Goal: Ask a question: Seek information or help from site administrators or community

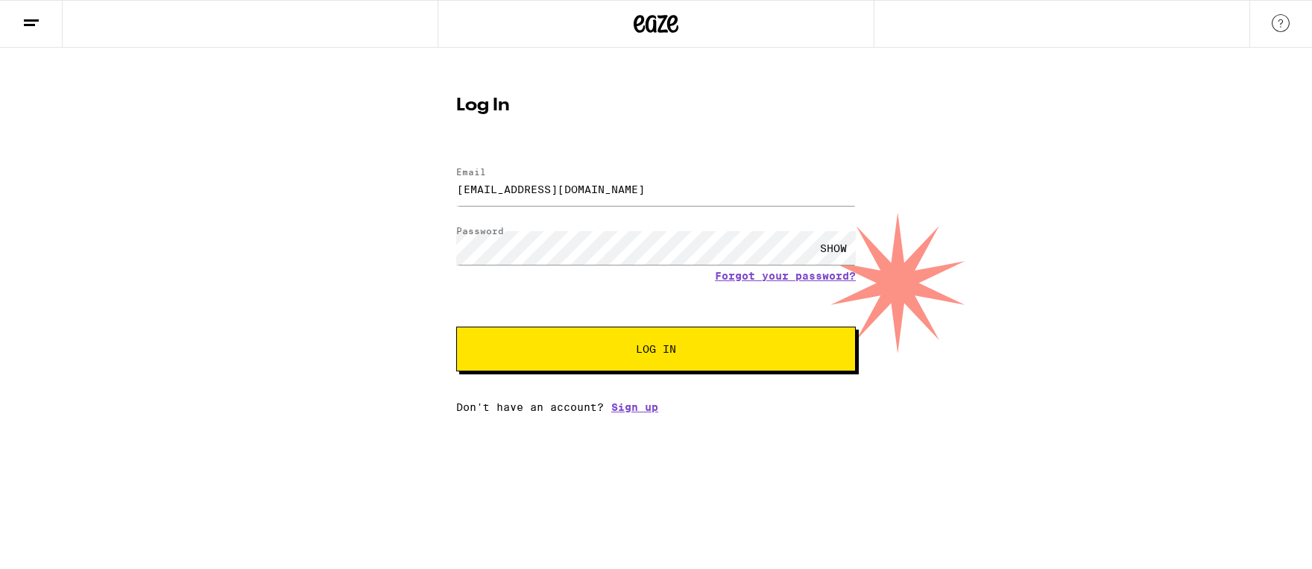
click at [835, 247] on div "SHOW" at bounding box center [833, 248] width 45 height 34
click at [733, 359] on button "Log In" at bounding box center [655, 348] width 399 height 45
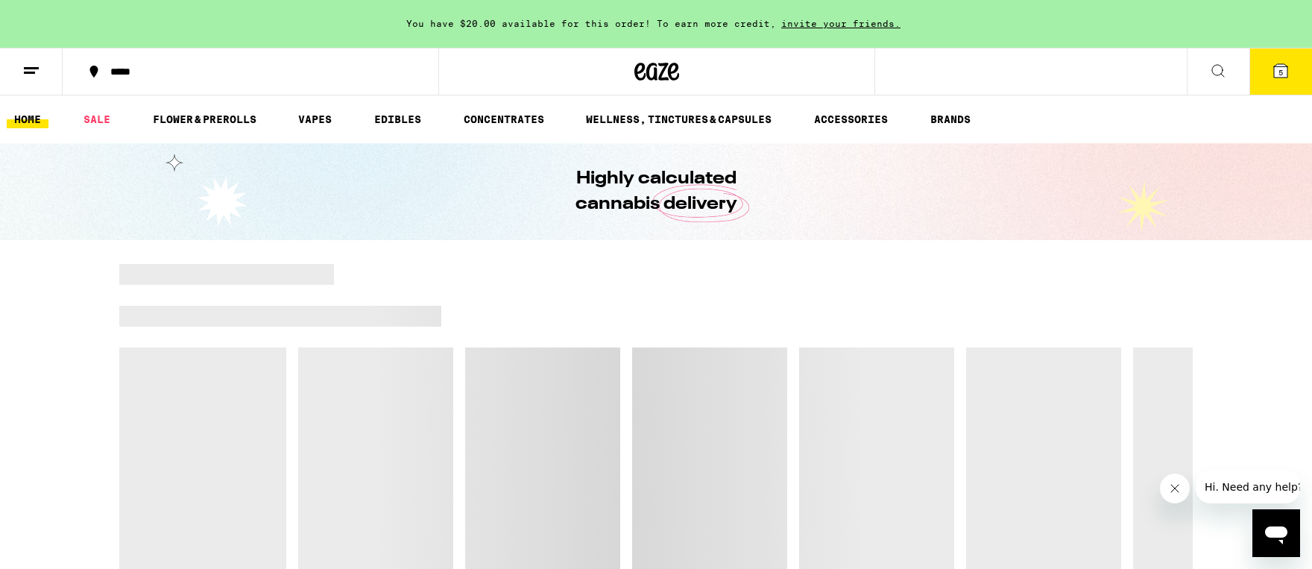
click at [29, 64] on icon at bounding box center [31, 71] width 18 height 18
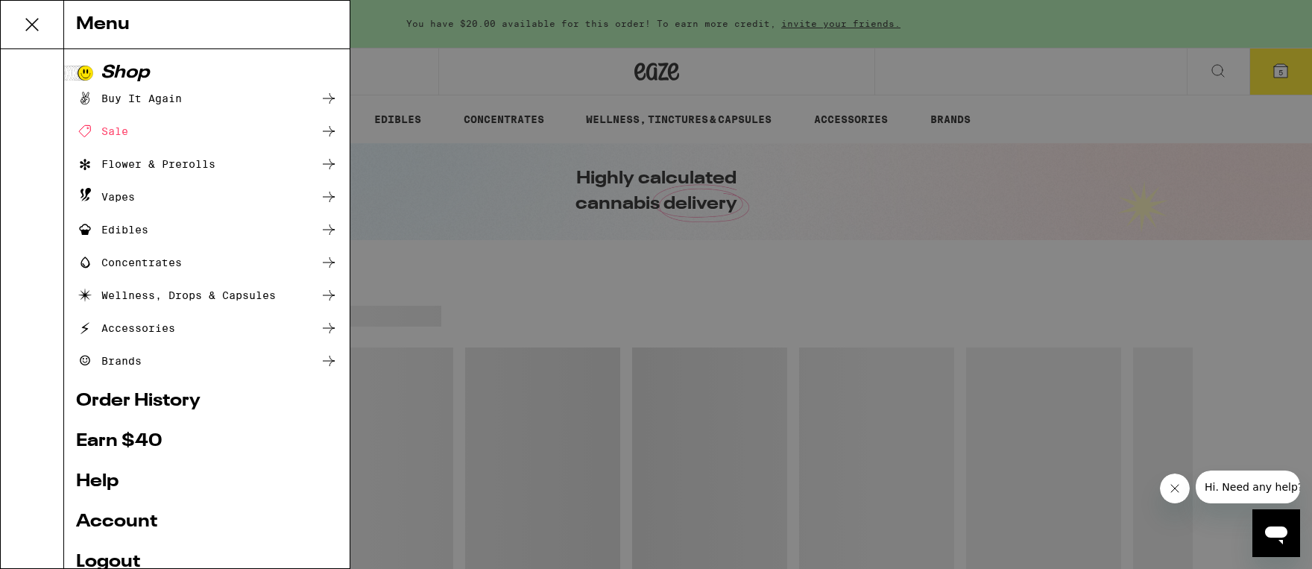
click at [412, 72] on div "Menu Shop Buy It Again Sale Flower & Prerolls Vapes Edibles Concentrates Wellne…" at bounding box center [656, 284] width 1312 height 569
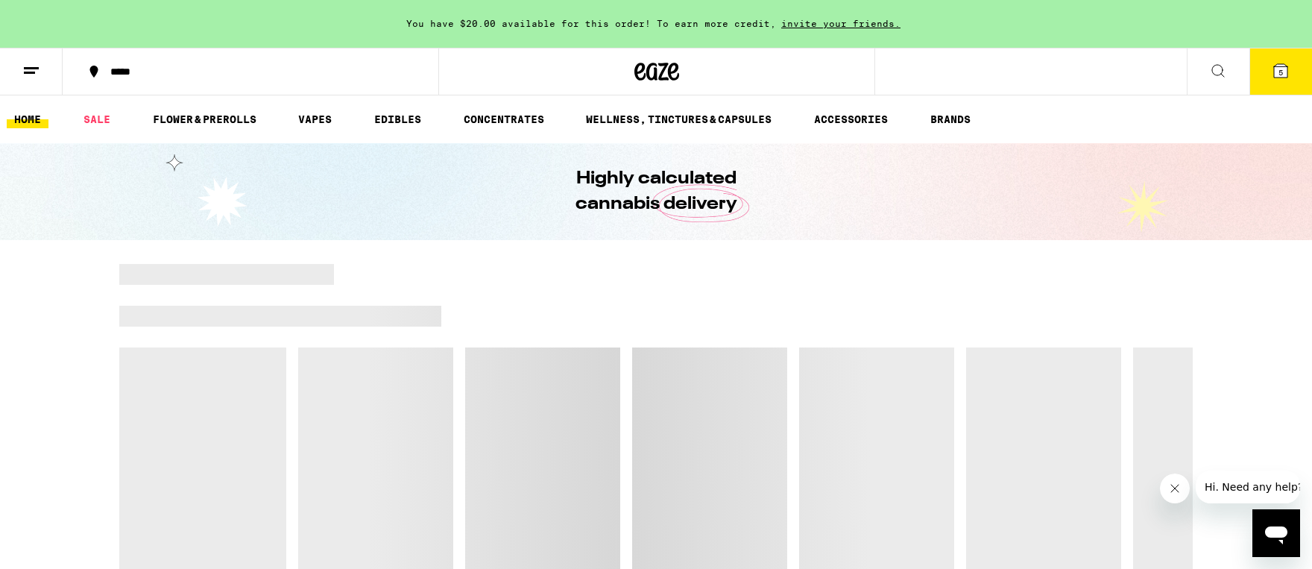
click at [116, 70] on div "*****" at bounding box center [259, 71] width 313 height 10
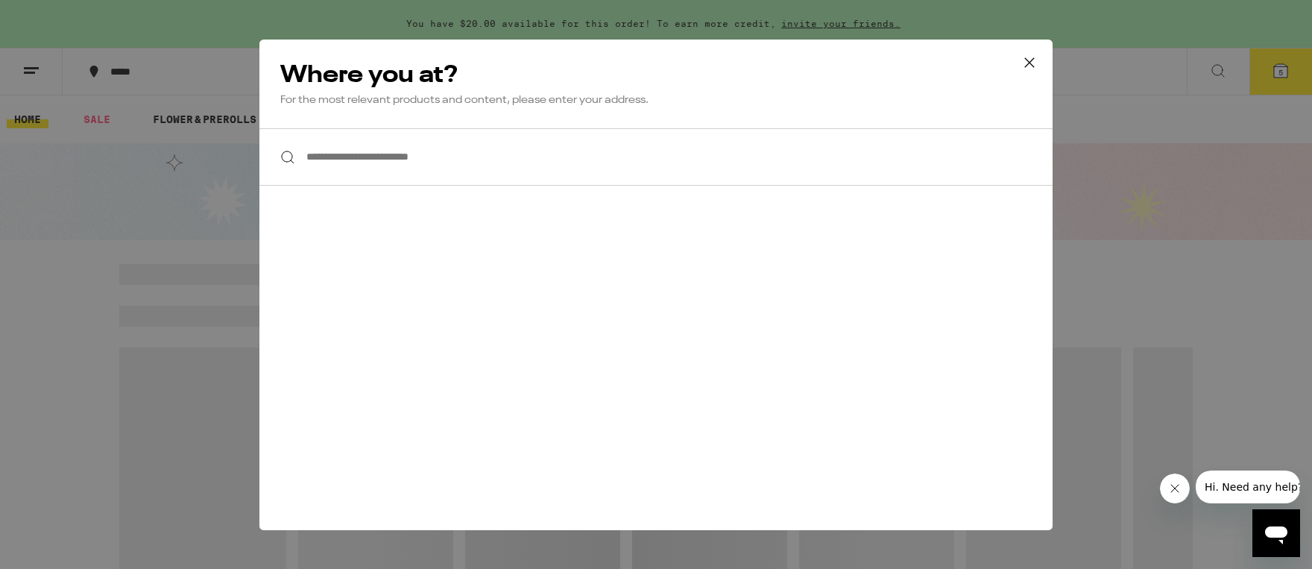
click at [403, 156] on input "**********" at bounding box center [655, 156] width 793 height 57
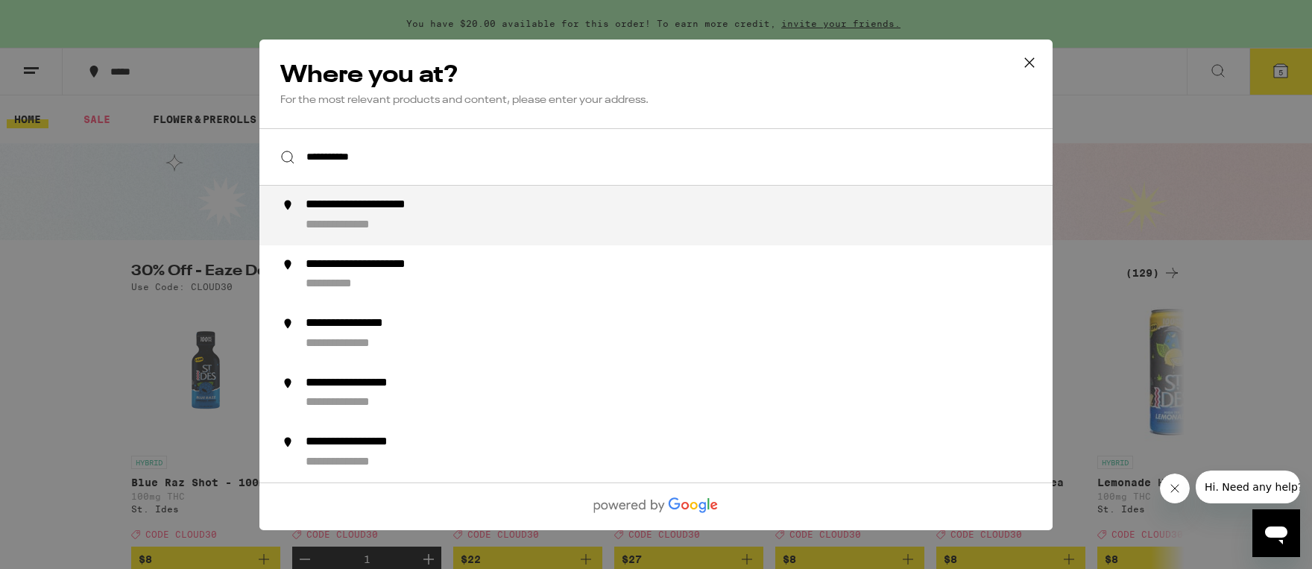
click at [407, 203] on div "**********" at bounding box center [390, 205] width 169 height 16
type input "**********"
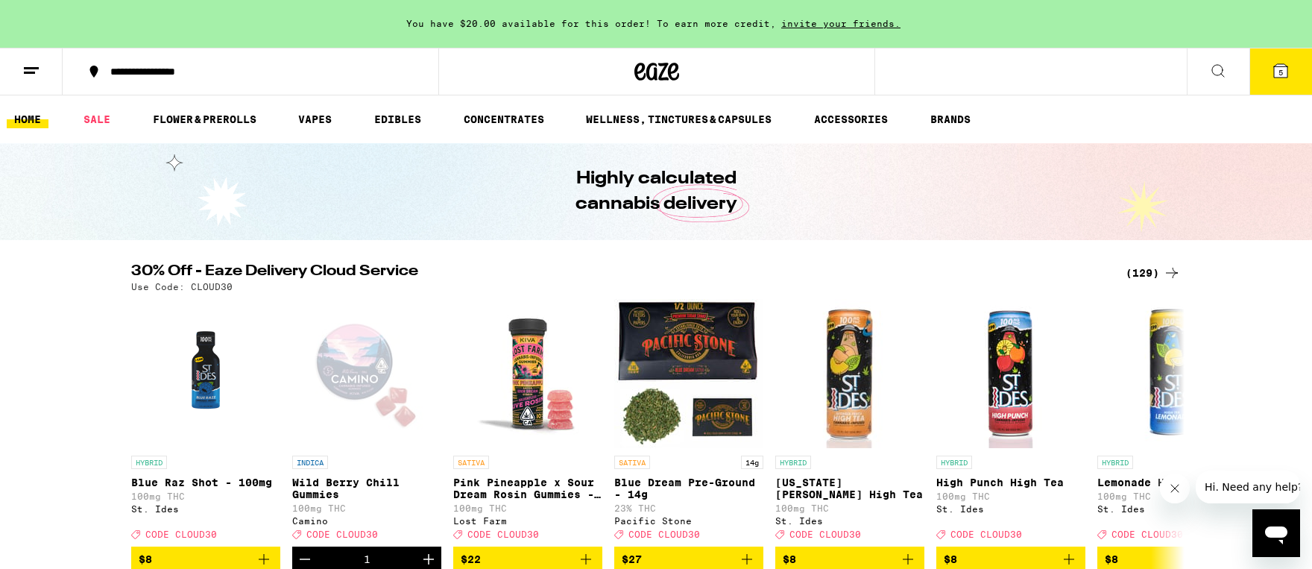
click at [26, 75] on icon at bounding box center [31, 71] width 18 height 18
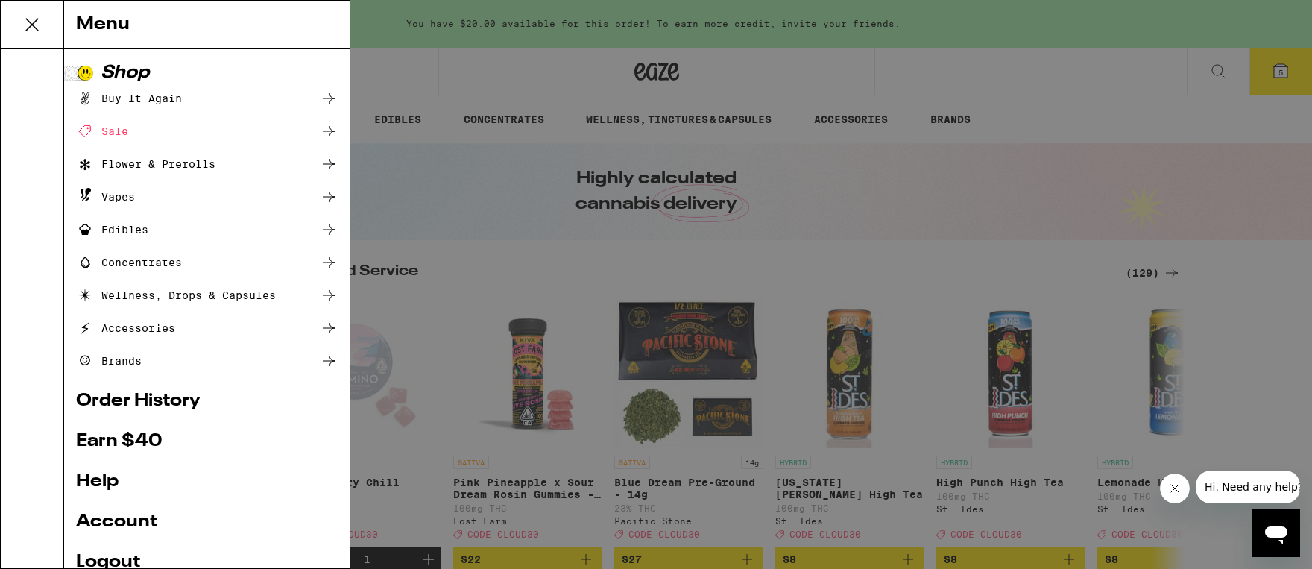
click at [130, 516] on link "Account" at bounding box center [207, 522] width 262 height 18
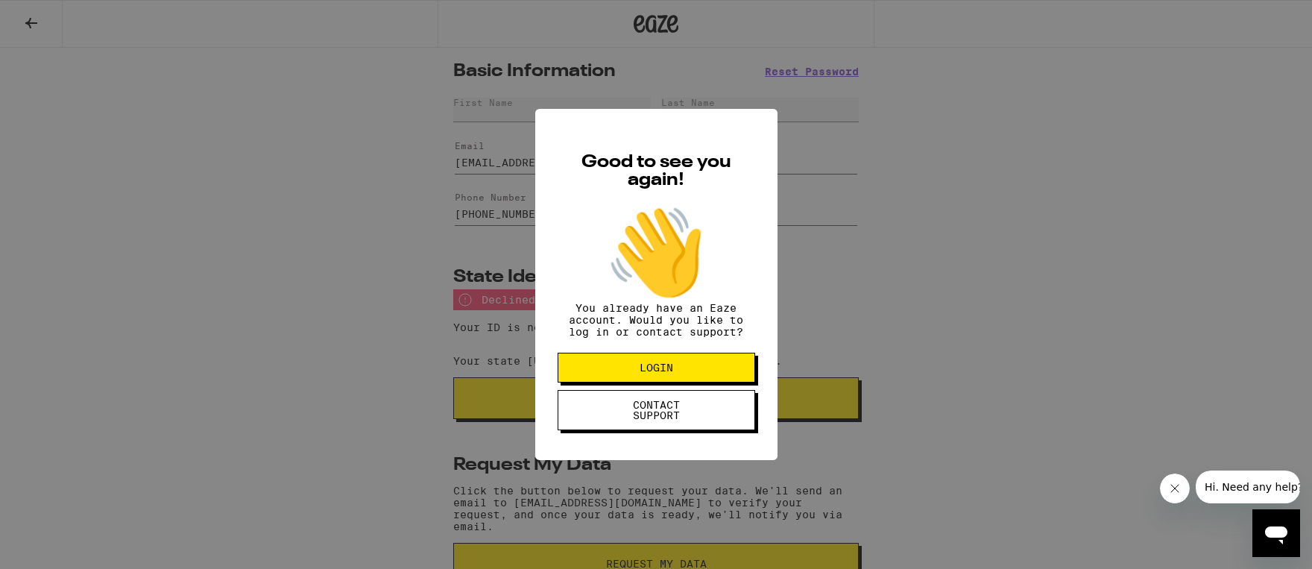
click at [699, 376] on button "LOGIN" at bounding box center [655, 368] width 197 height 30
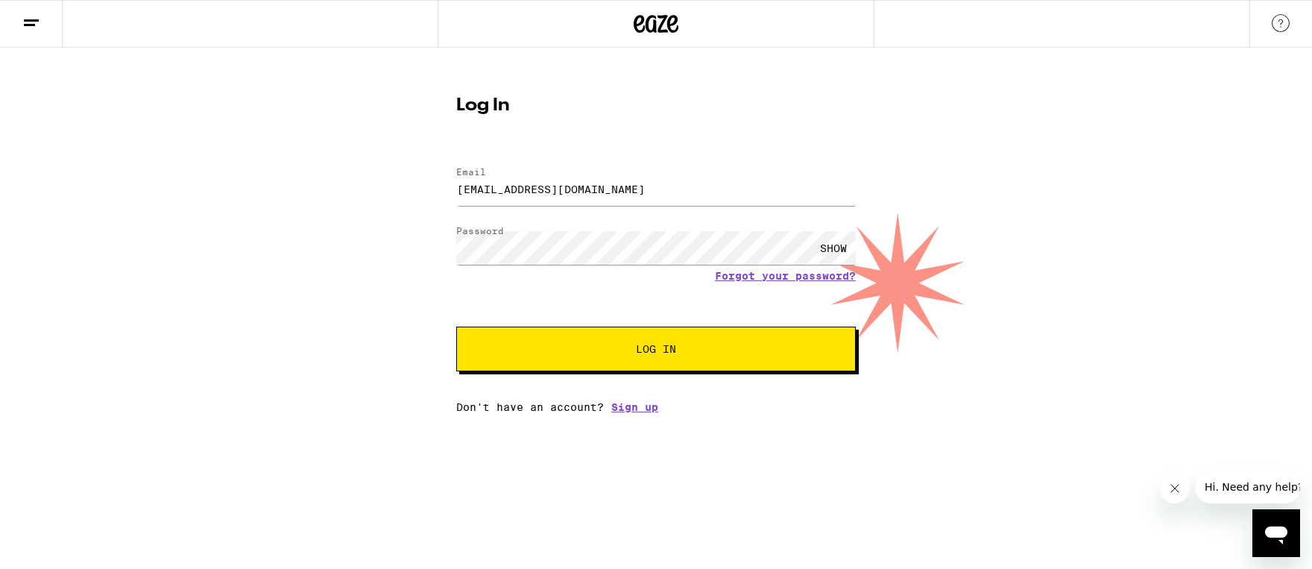
click at [701, 332] on button "Log In" at bounding box center [655, 348] width 399 height 45
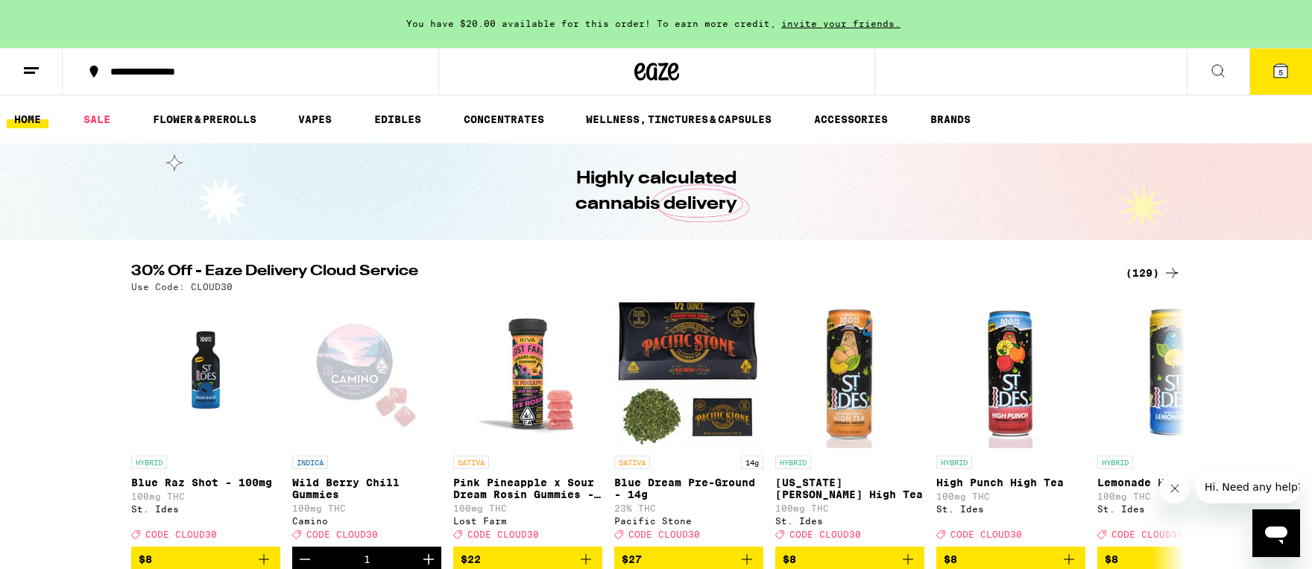
click at [40, 68] on button at bounding box center [31, 71] width 63 height 47
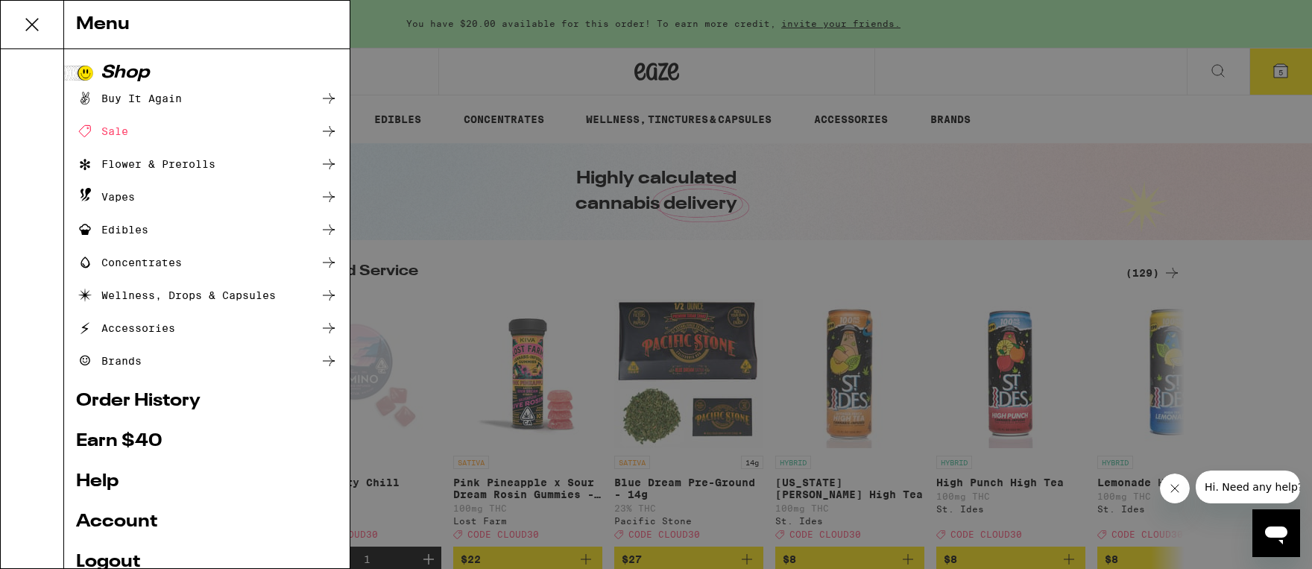
click at [125, 519] on link "Account" at bounding box center [207, 522] width 262 height 18
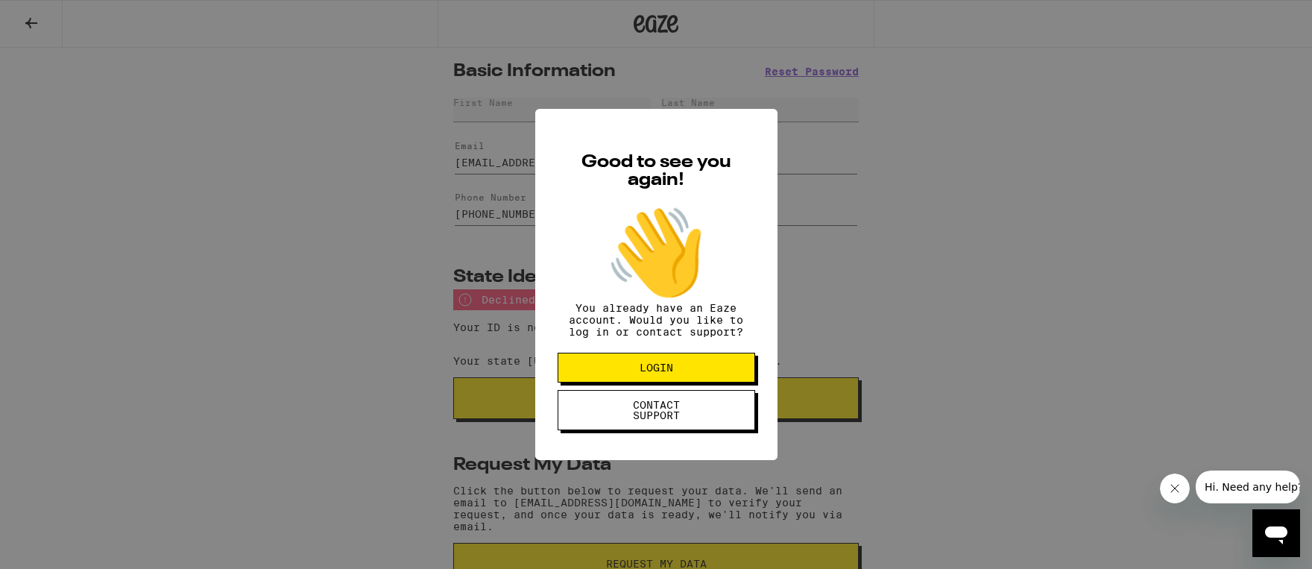
click at [704, 419] on button "CONTACT SUPPORT" at bounding box center [655, 410] width 197 height 40
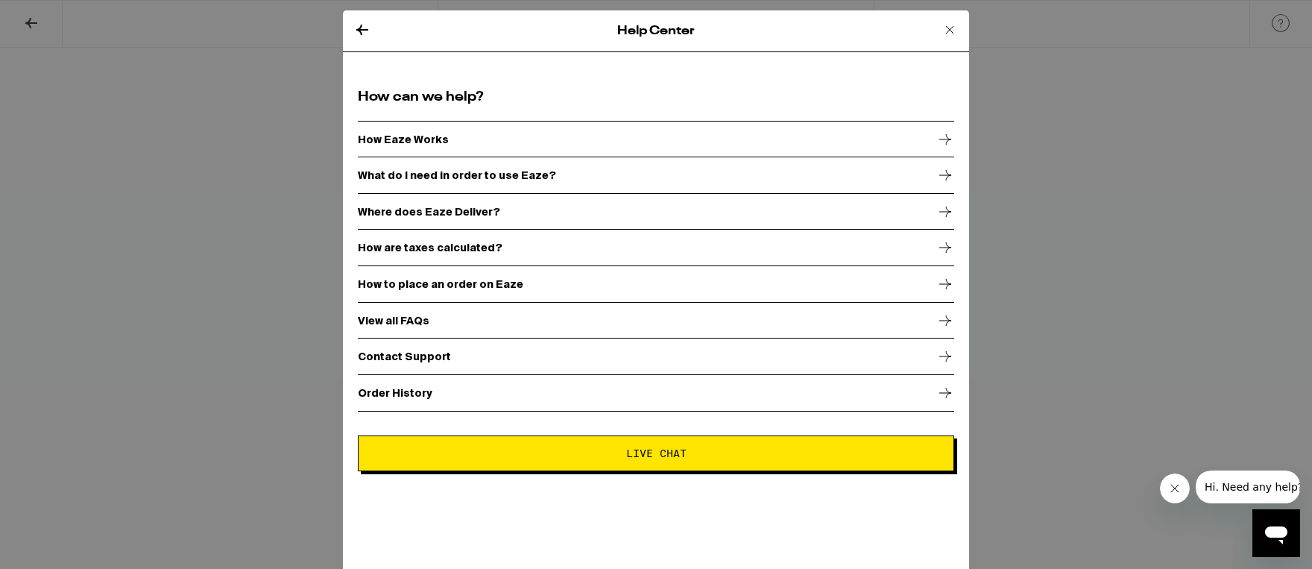
click at [520, 356] on div "Contact Support" at bounding box center [656, 356] width 596 height 37
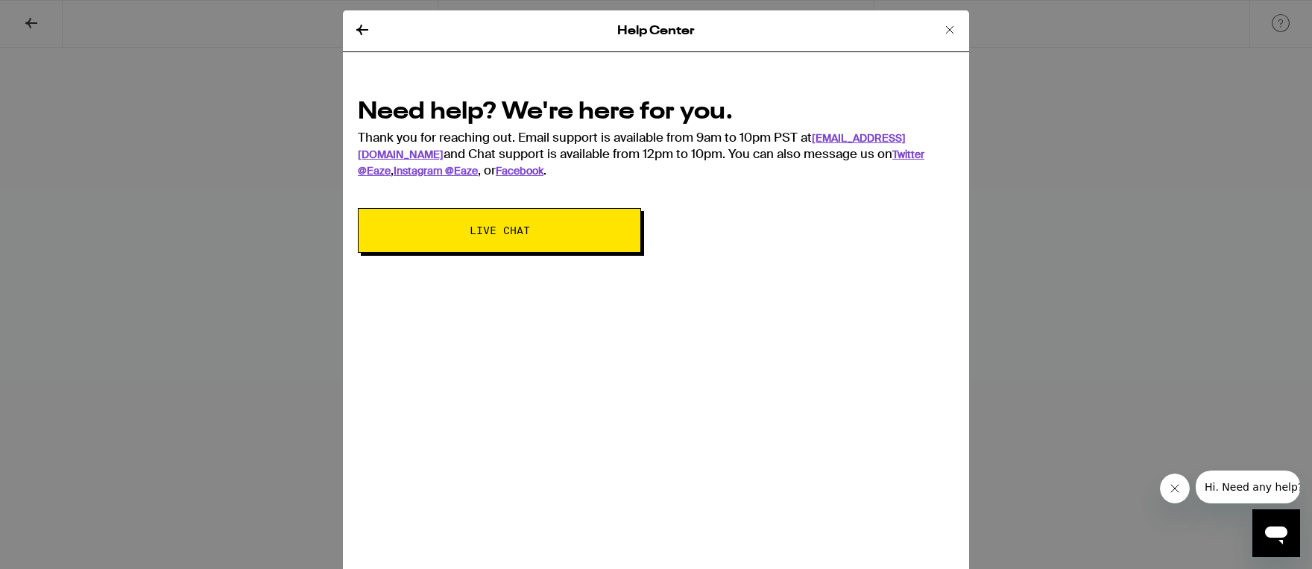
click at [542, 230] on span "Live Chat" at bounding box center [499, 230] width 162 height 10
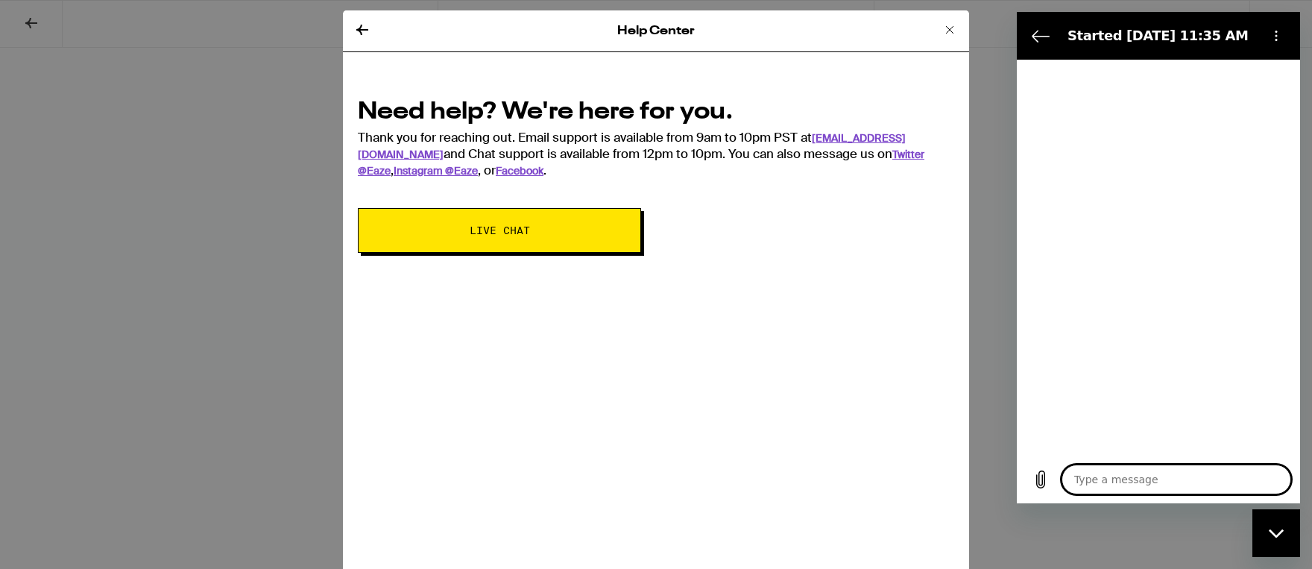
type textarea "x"
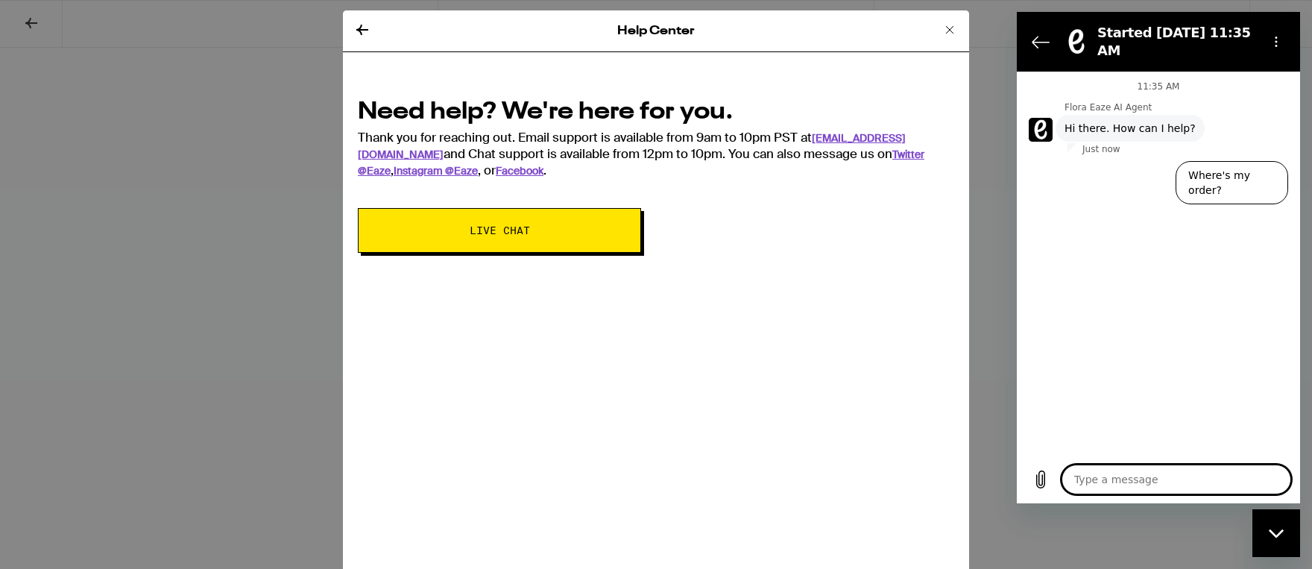
click at [1109, 482] on textarea at bounding box center [1176, 479] width 230 height 30
type textarea "H"
type textarea "x"
type textarea "Hi"
type textarea "x"
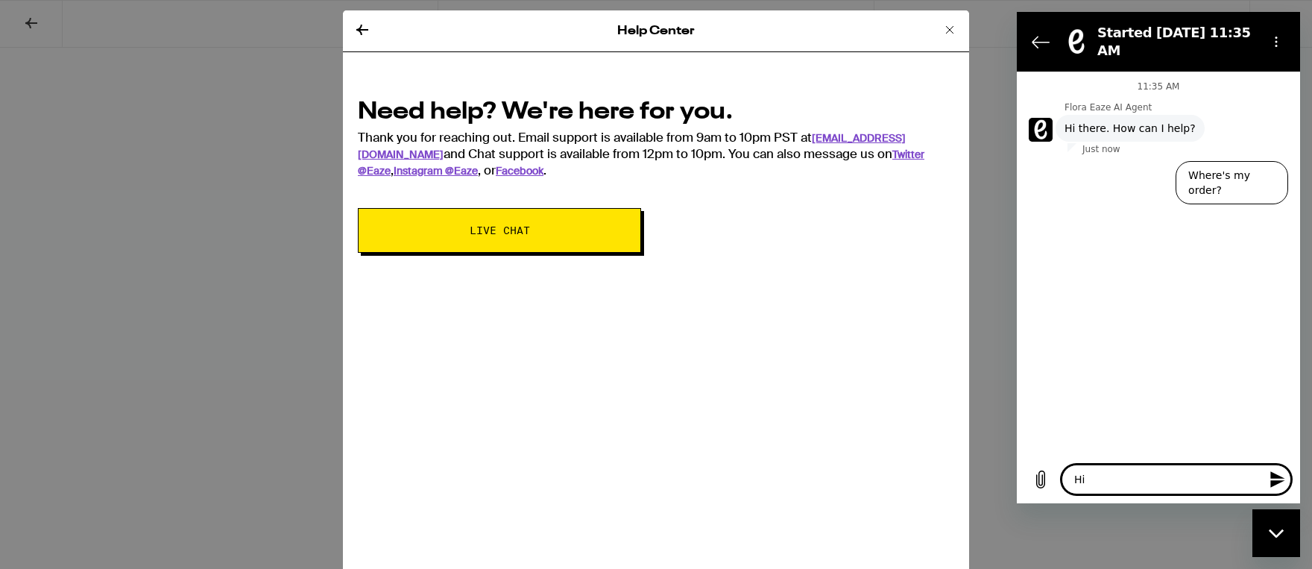
type textarea "Hi,"
type textarea "x"
type textarea "Hi,"
type textarea "x"
type textarea "Hi, I"
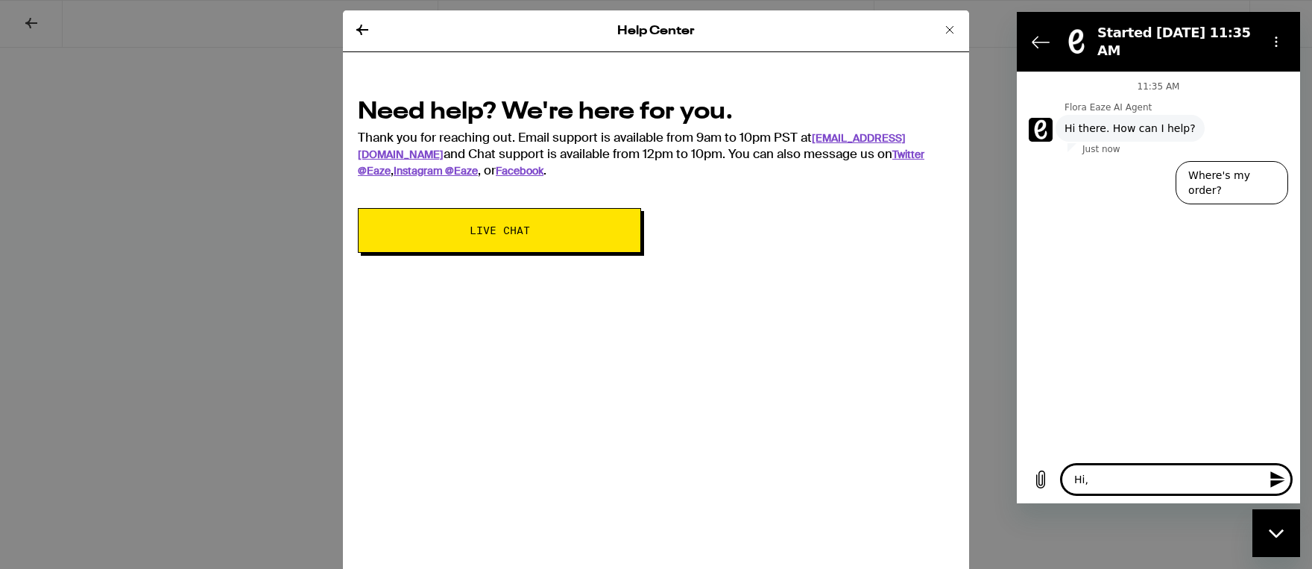
type textarea "x"
type textarea "Hi, I'"
type textarea "x"
type textarea "Hi, I'm"
type textarea "x"
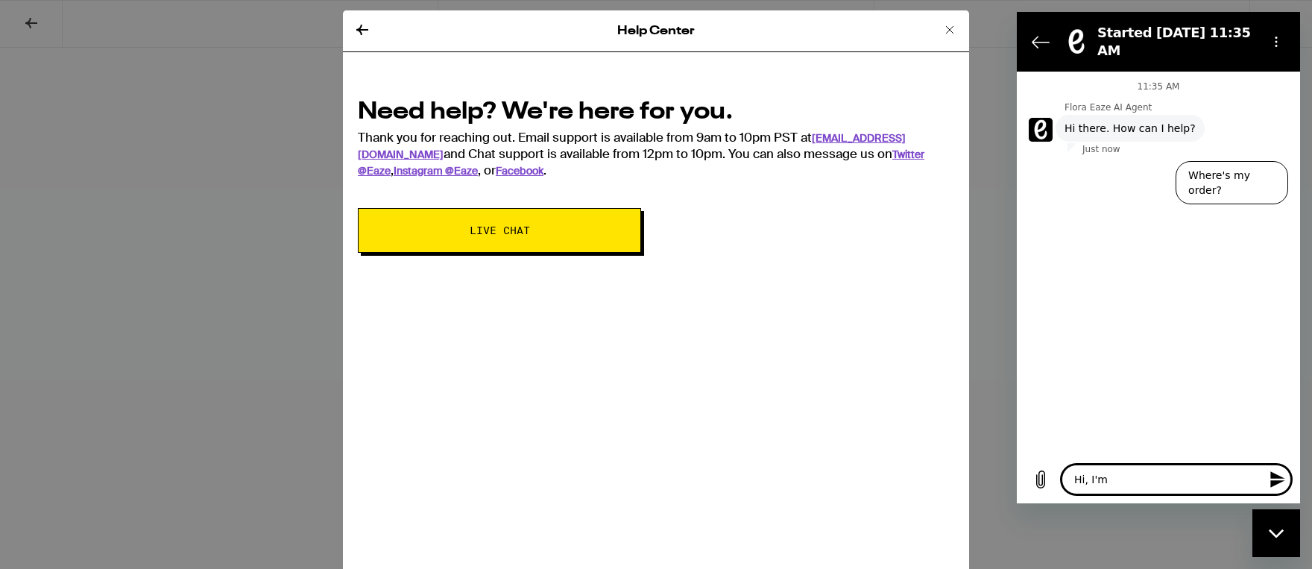
type textarea "Hi, I'm"
type textarea "x"
type textarea "Hi, I'm t"
type textarea "x"
type textarea "Hi, I'm tr"
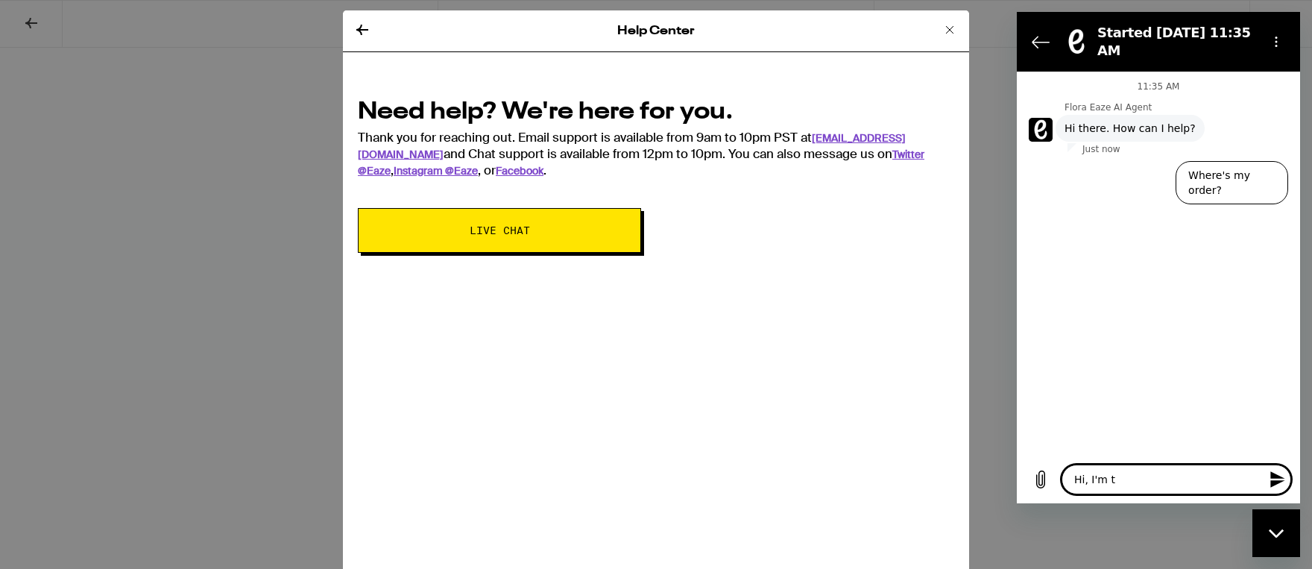
type textarea "x"
type textarea "Hi, I'm try"
type textarea "x"
type textarea "Hi, I'm tryi"
type textarea "x"
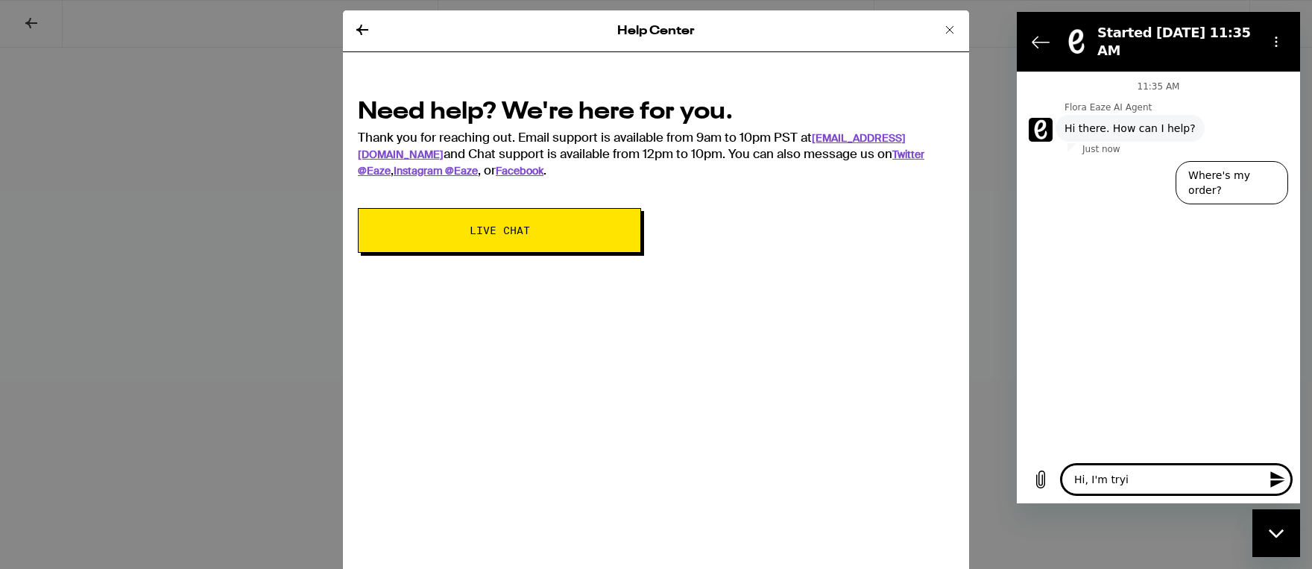
type textarea "Hi, I'm tryin"
type textarea "x"
type textarea "Hi, I'm trying"
type textarea "x"
type textarea "Hi, I'm trying"
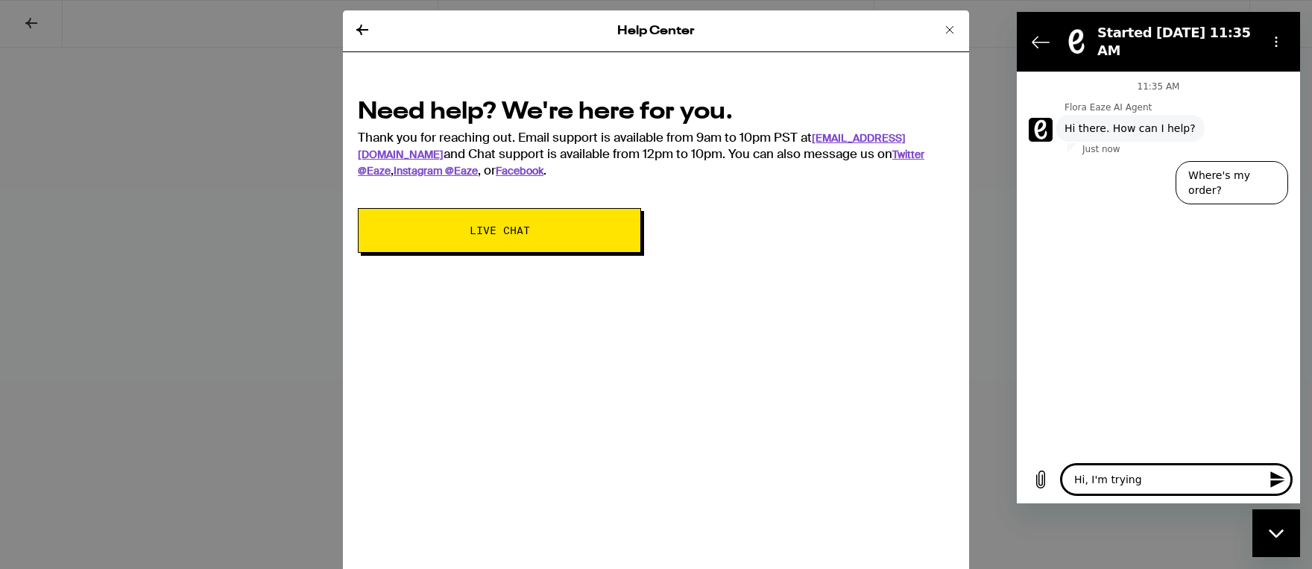
type textarea "x"
type textarea "Hi, I'm trying t"
type textarea "x"
type textarea "Hi, I'm trying to"
type textarea "x"
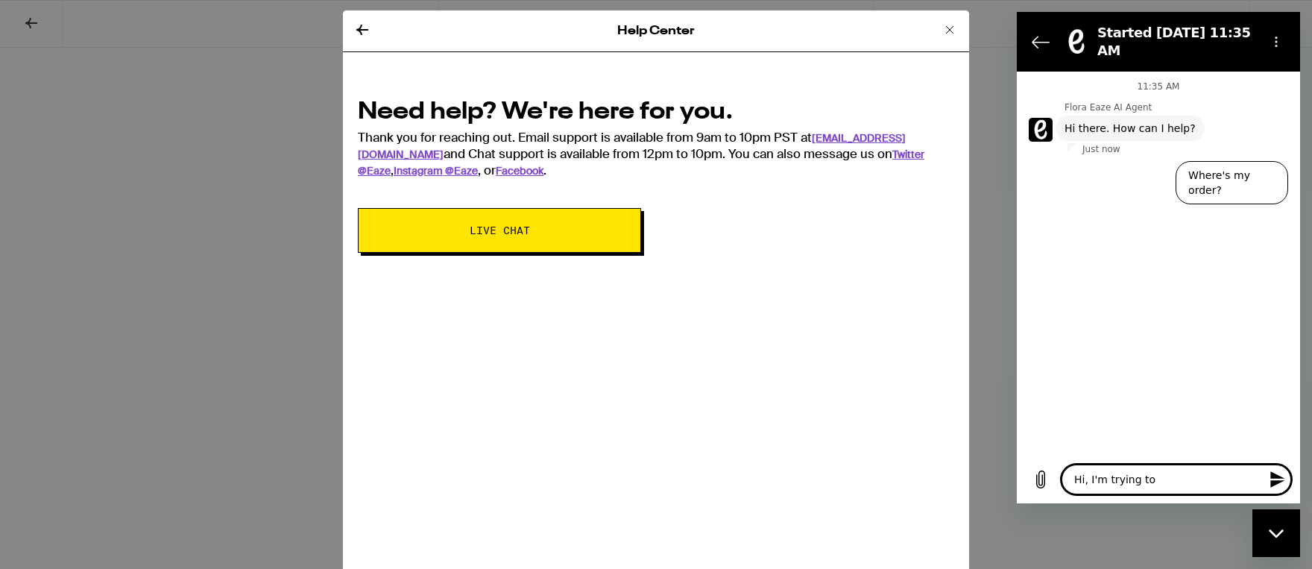
type textarea "Hi, I'm trying to"
type textarea "x"
type textarea "Hi, I'm trying to u"
type textarea "x"
type textarea "Hi, I'm trying to up"
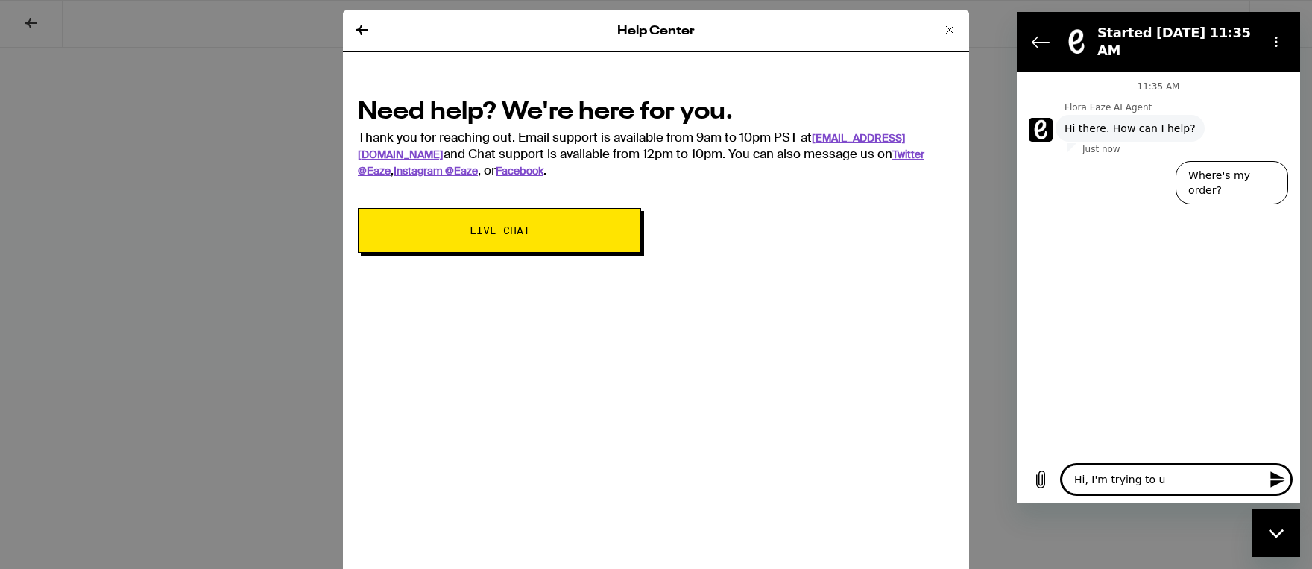
type textarea "x"
type textarea "Hi, I'm trying to upd"
type textarea "x"
type textarea "Hi, I'm trying to upda"
type textarea "x"
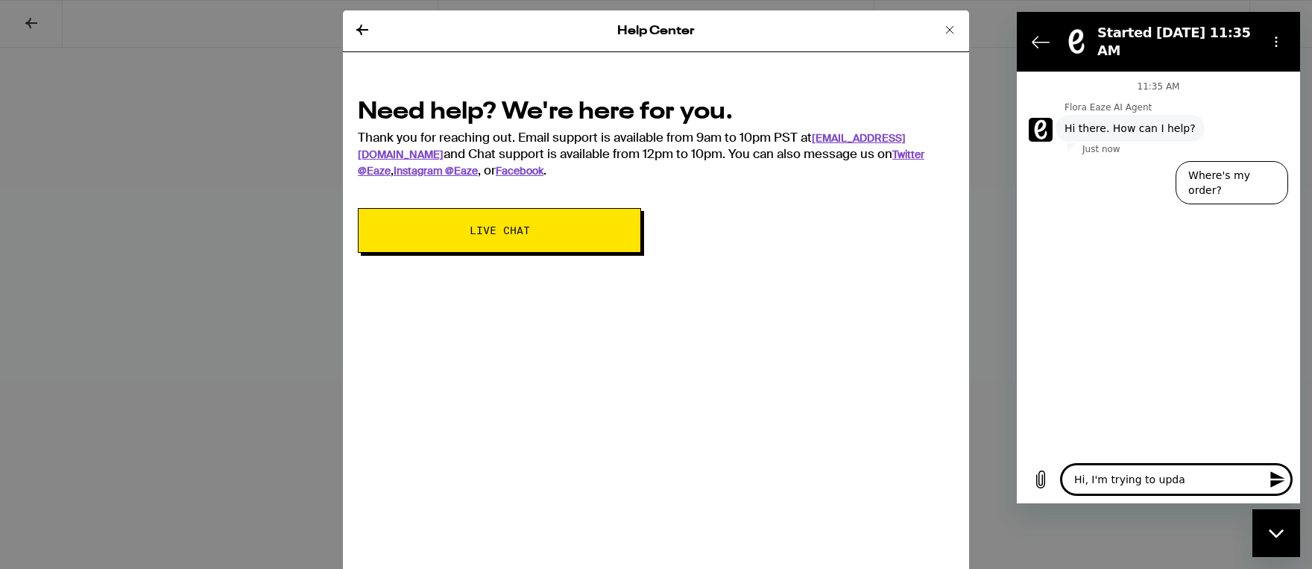
type textarea "Hi, I'm trying to updat"
type textarea "x"
type textarea "Hi, I'm trying to update"
type textarea "x"
type textarea "Hi, I'm trying to update"
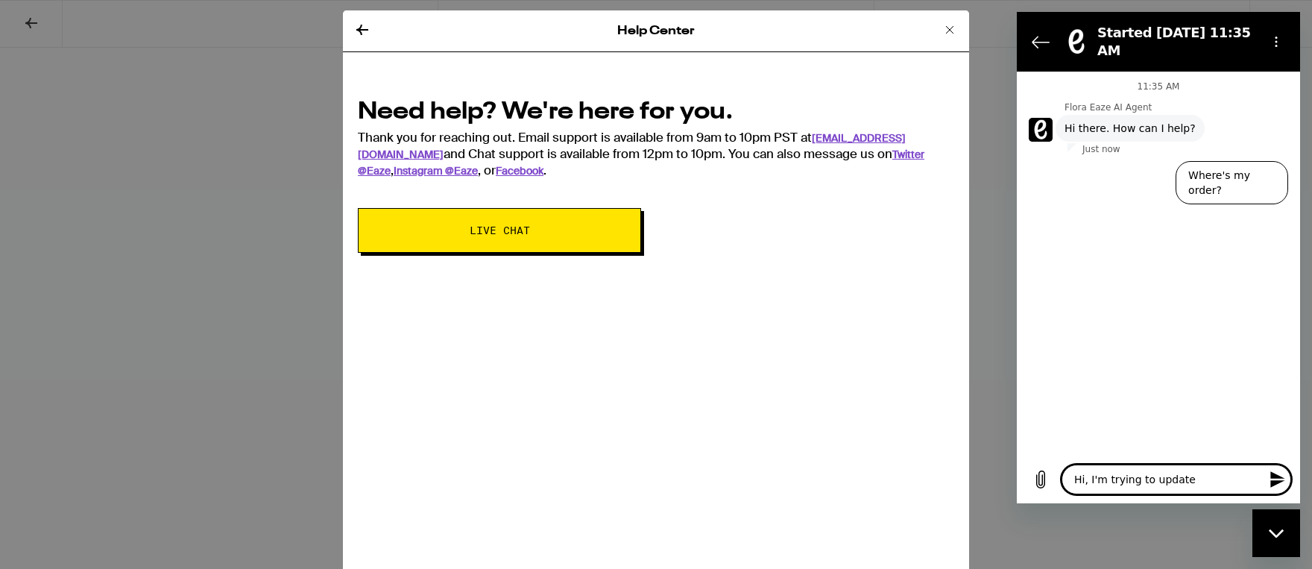
type textarea "x"
type textarea "Hi, I'm trying to update m"
type textarea "x"
type textarea "Hi, I'm trying to update my"
type textarea "x"
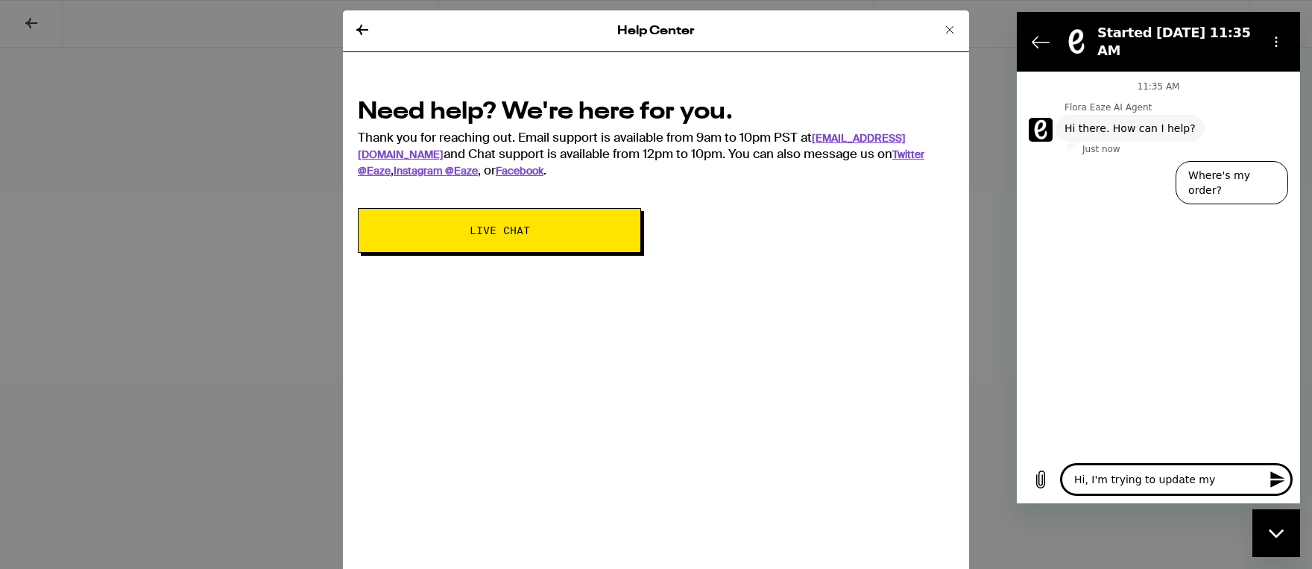
type textarea "Hi, I'm trying to update my"
type textarea "x"
type textarea "Hi, I'm trying to update my I"
type textarea "x"
type textarea "Hi, I'm trying to update my ID"
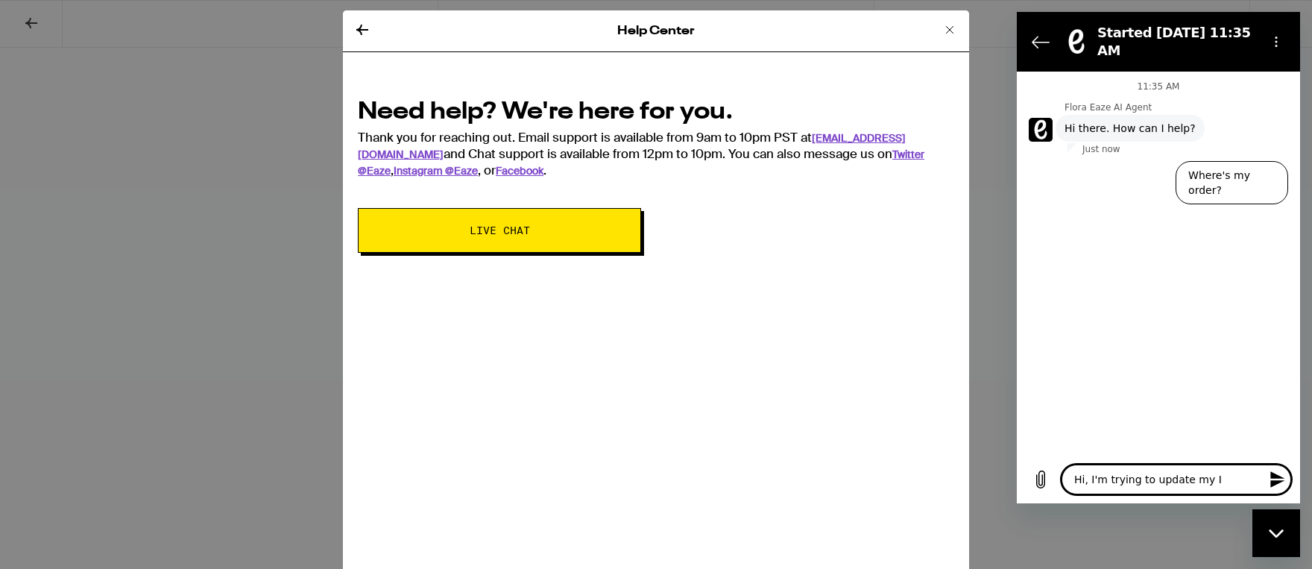
type textarea "x"
type textarea "Hi, I'm trying to update my ID"
type textarea "x"
type textarea "Hi, I'm trying to update my ID a"
type textarea "x"
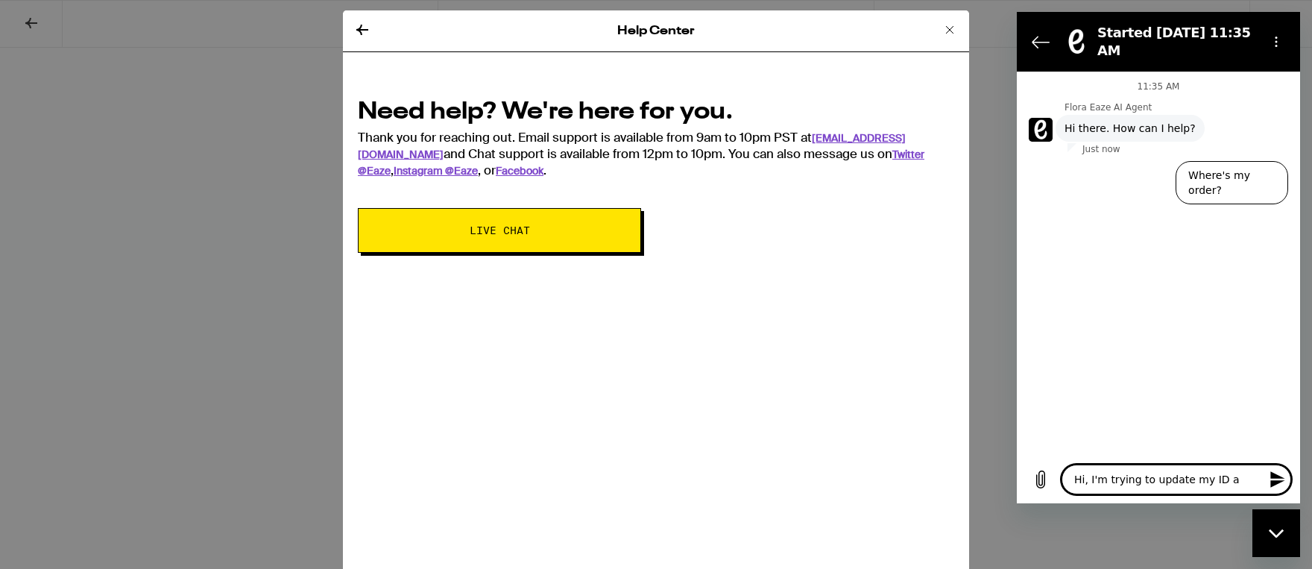
type textarea "Hi, I'm trying to update my ID an"
type textarea "x"
type textarea "Hi, I'm trying to update my ID and"
type textarea "x"
type textarea "Hi, I'm trying to update my ID and"
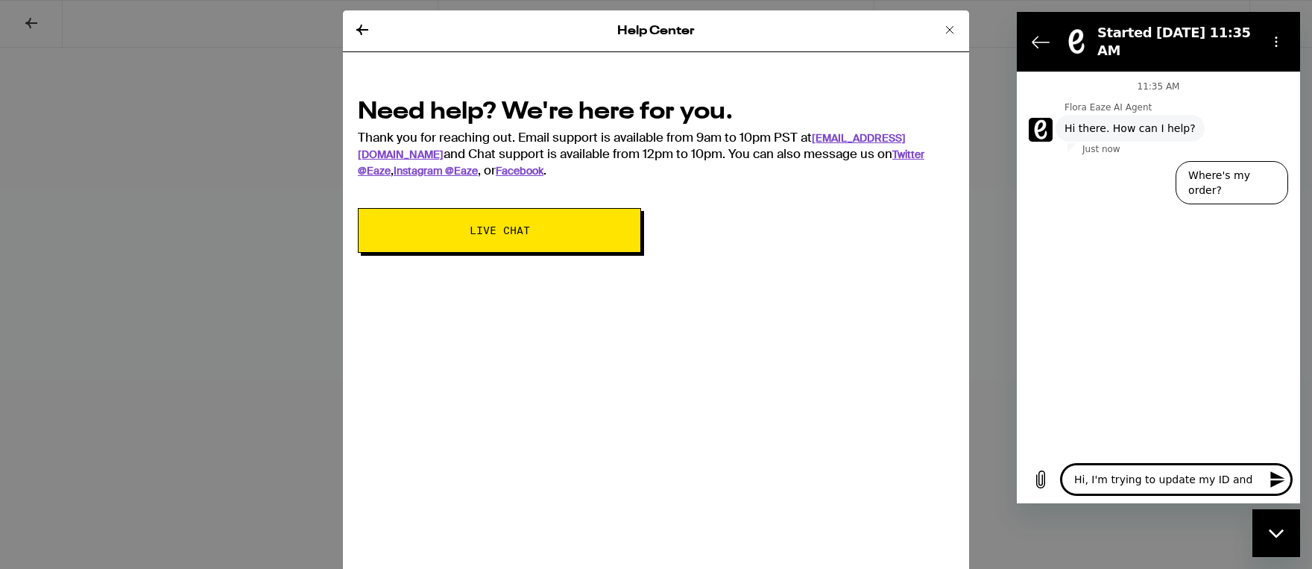
type textarea "x"
type textarea "Hi, I'm trying to update my ID and e"
type textarea "x"
type textarea "Hi, I'm trying to update my ID and ev"
type textarea "x"
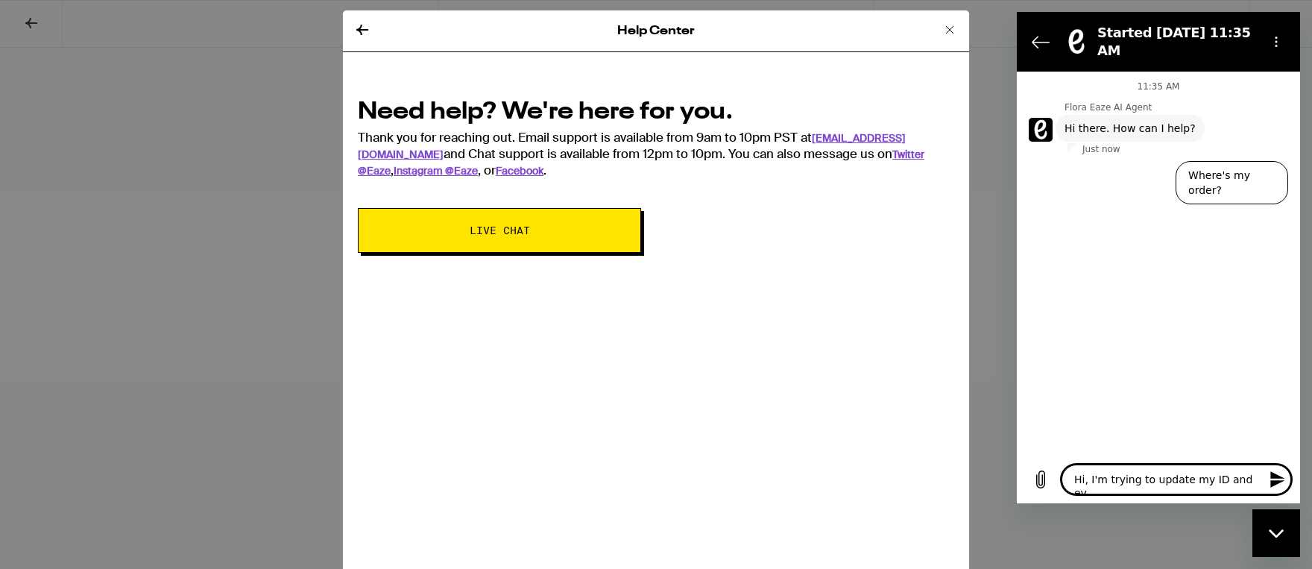
type textarea "Hi, I'm trying to update my ID and eve"
type textarea "x"
type textarea "Hi, I'm trying to update my ID and ever"
type textarea "x"
type textarea "Hi, I'm trying to update my ID and every"
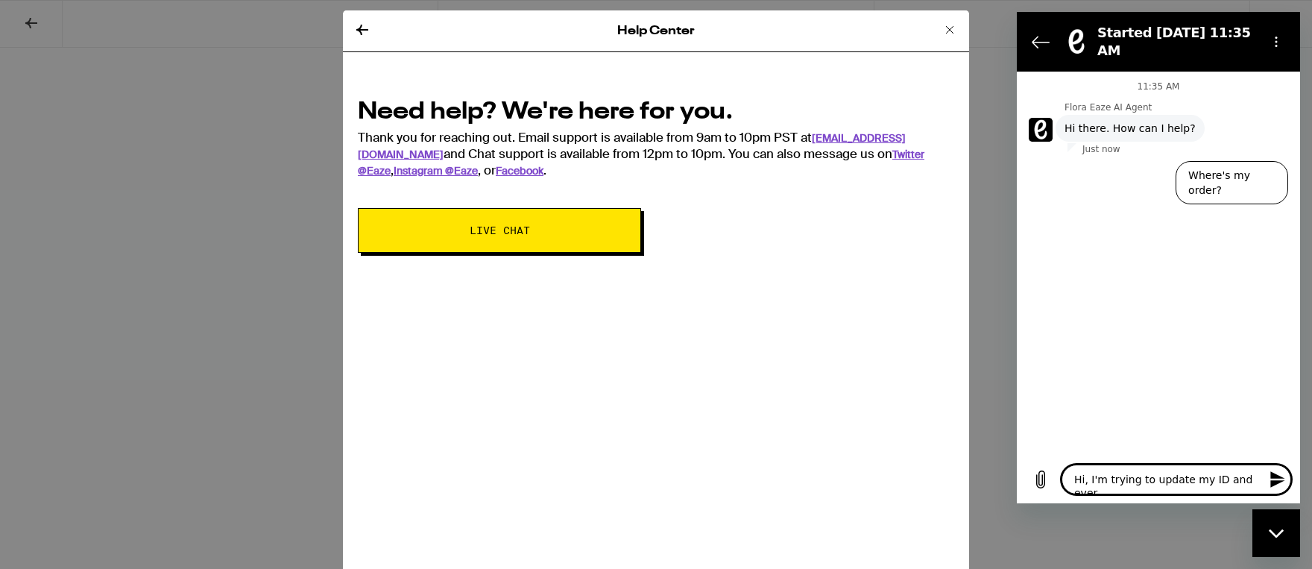
type textarea "x"
type textarea "Hi, I'm trying to update my ID and everyt"
type textarea "x"
type textarea "Hi, I'm trying to update my ID and everyti"
type textarea "x"
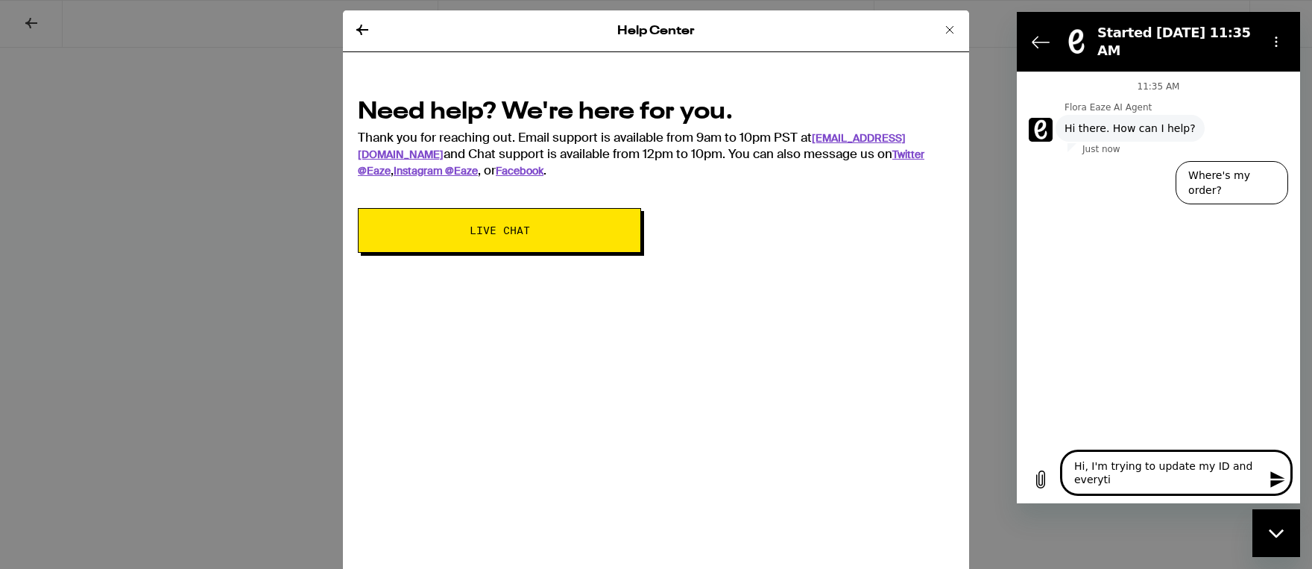
type textarea "Hi, I'm trying to update my ID and everytim"
type textarea "x"
type textarea "Hi, I'm trying to update my ID and everytime"
type textarea "x"
type textarea "Hi, I'm trying to update my ID and everytime"
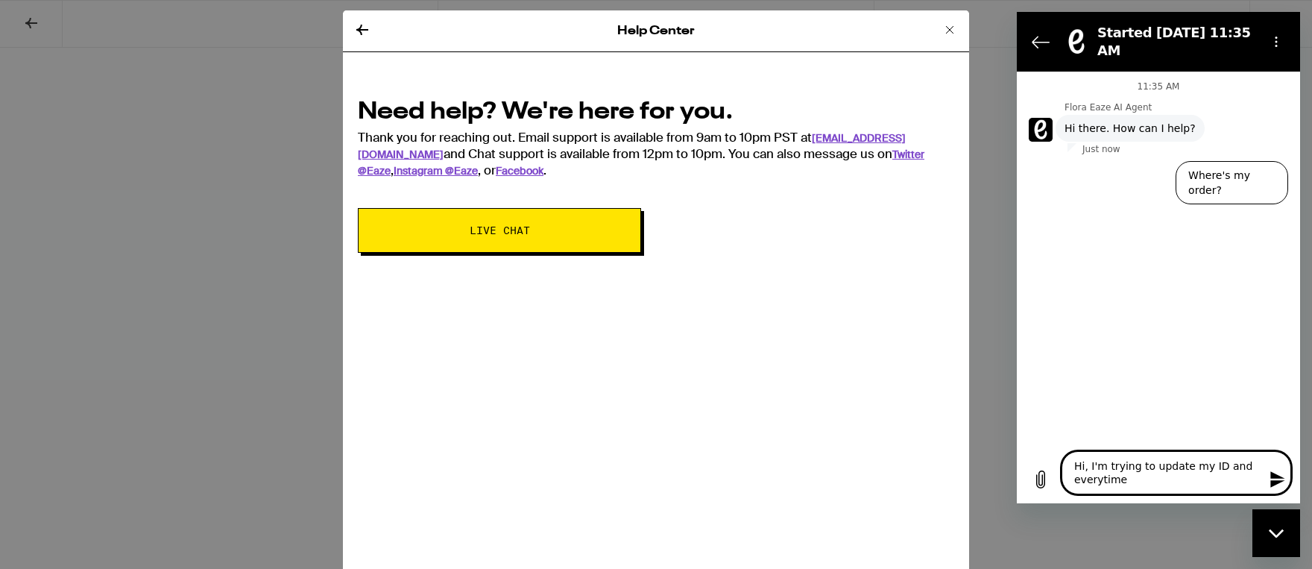
type textarea "x"
type textarea "Hi, I'm trying to update my ID and everytime I"
type textarea "x"
type textarea "Hi, I'm trying to update my ID and everytime I"
type textarea "x"
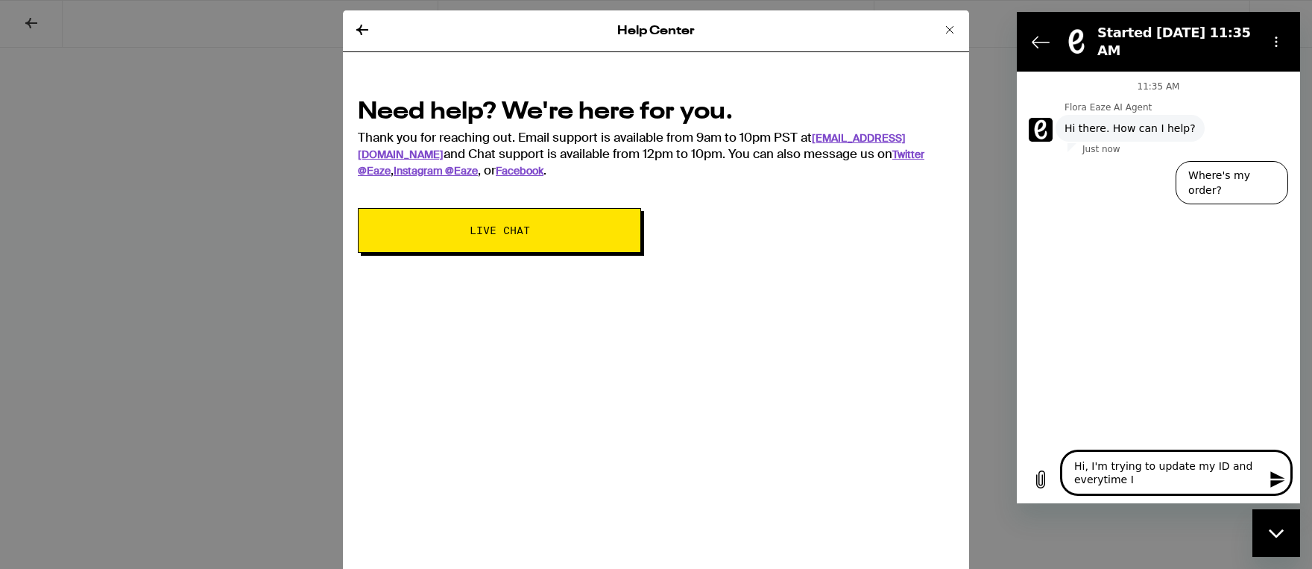
type textarea "Hi, I'm trying to update my ID and everytime I g"
type textarea "x"
type textarea "Hi, I'm trying to update my ID and everytime I go"
type textarea "x"
type textarea "Hi, I'm trying to update my ID and everytime I got"
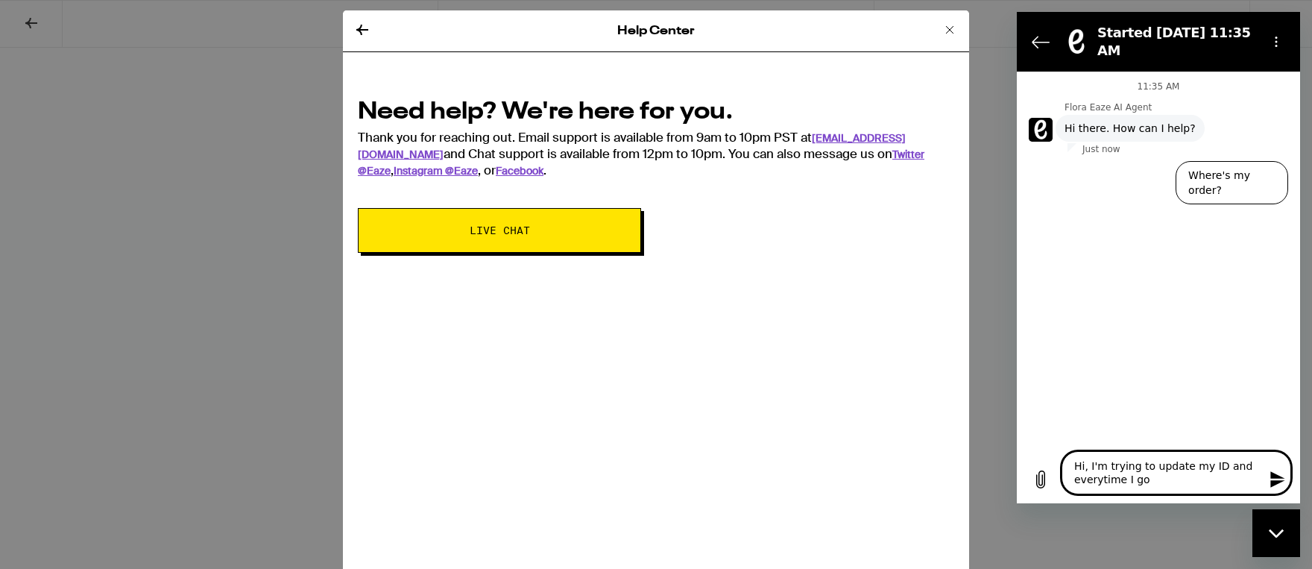
type textarea "x"
type textarea "Hi, I'm trying to update my ID and everytime I got"
type textarea "x"
type textarea "Hi, I'm trying to update my ID and everytime I got o"
type textarea "x"
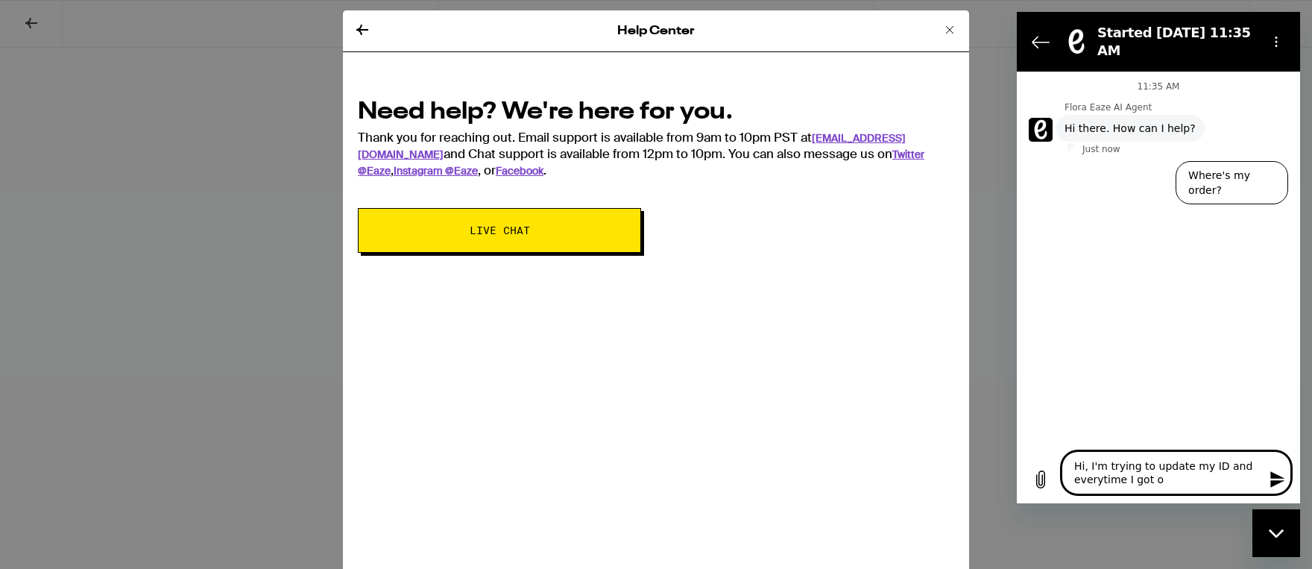
type textarea "Hi, I'm trying to update my ID and everytime I got o"
type textarea "x"
type textarea "Hi, I'm trying to update my ID and everytime I got o"
type textarea "x"
type textarea "Hi, I'm trying to update my ID and everytime I got"
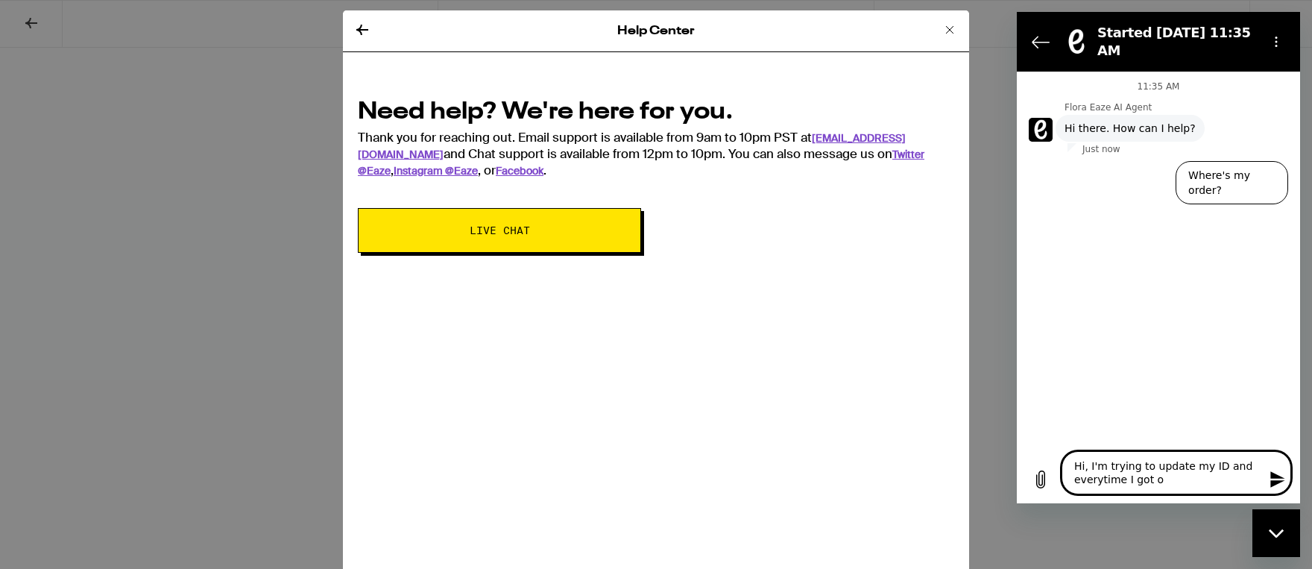
type textarea "x"
type textarea "Hi, I'm trying to update my ID and everytime I got"
type textarea "x"
type textarea "Hi, I'm trying to update my ID and everytime I go"
type textarea "x"
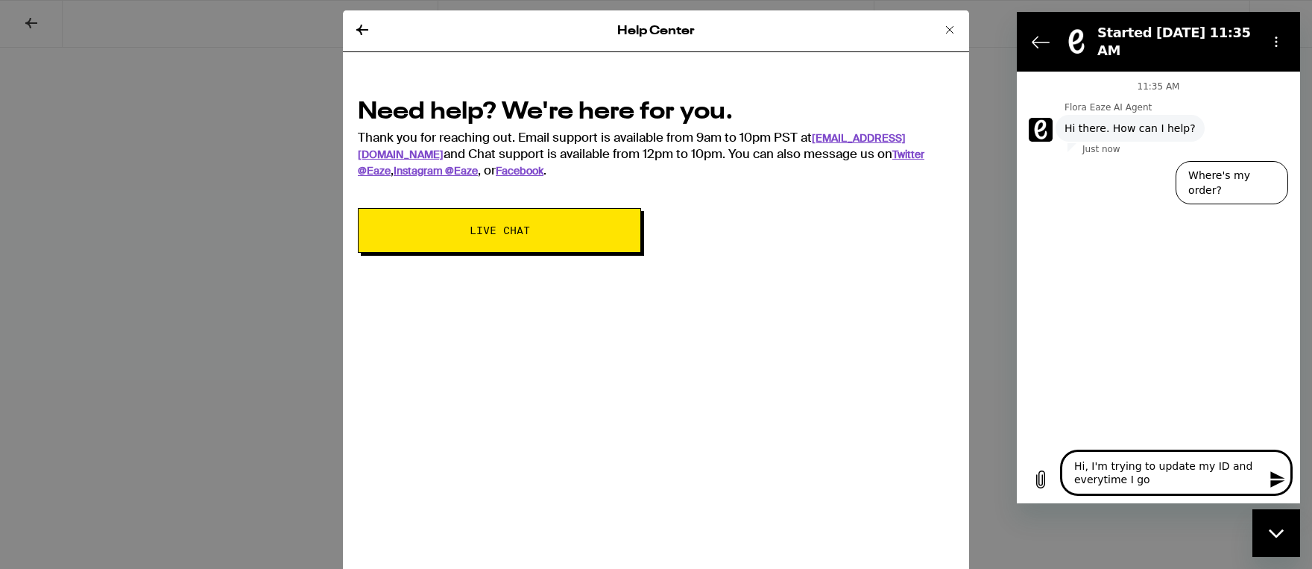
type textarea "Hi, I'm trying to update my ID and everytime I go"
type textarea "x"
type textarea "Hi, I'm trying to update my ID and everytime I go t"
type textarea "x"
type textarea "Hi, I'm trying to update my ID and everytime I go to"
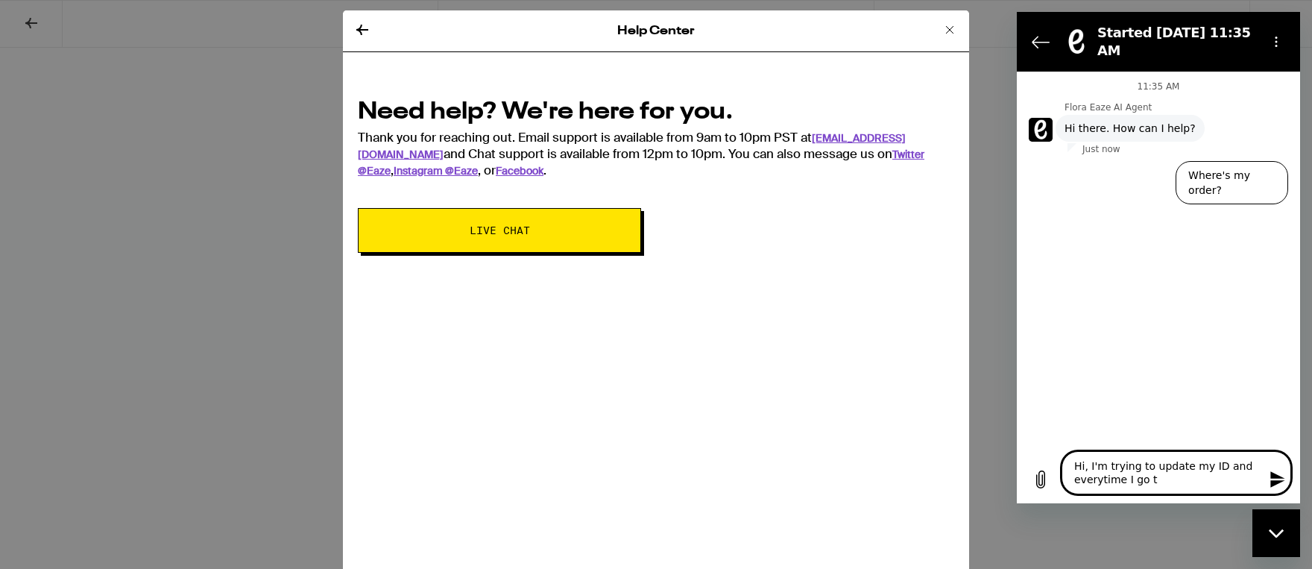
type textarea "x"
type textarea "Hi, I'm trying to update my ID and everytime I go to"
type textarea "x"
type textarea "Hi, I'm trying to update my ID and everytime I go to m"
type textarea "x"
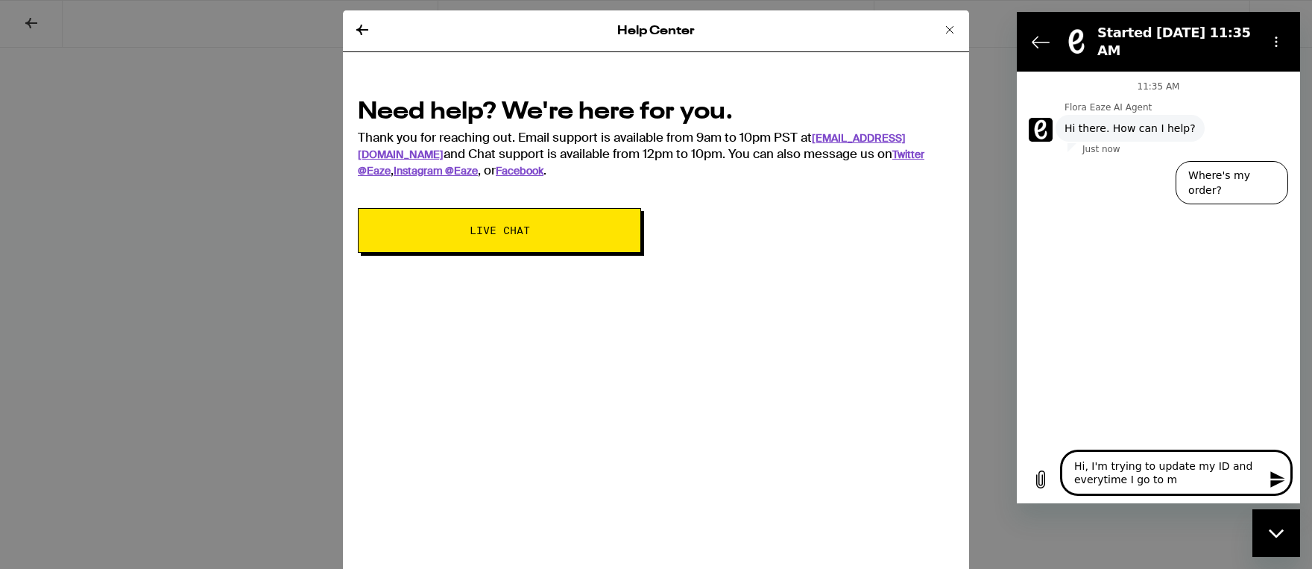
type textarea "Hi, I'm trying to update my ID and everytime I go to my"
type textarea "x"
type textarea "Hi, I'm trying to update my ID and everytime I go to my"
type textarea "x"
type textarea "Hi, I'm trying to update my ID and everytime I go to my a"
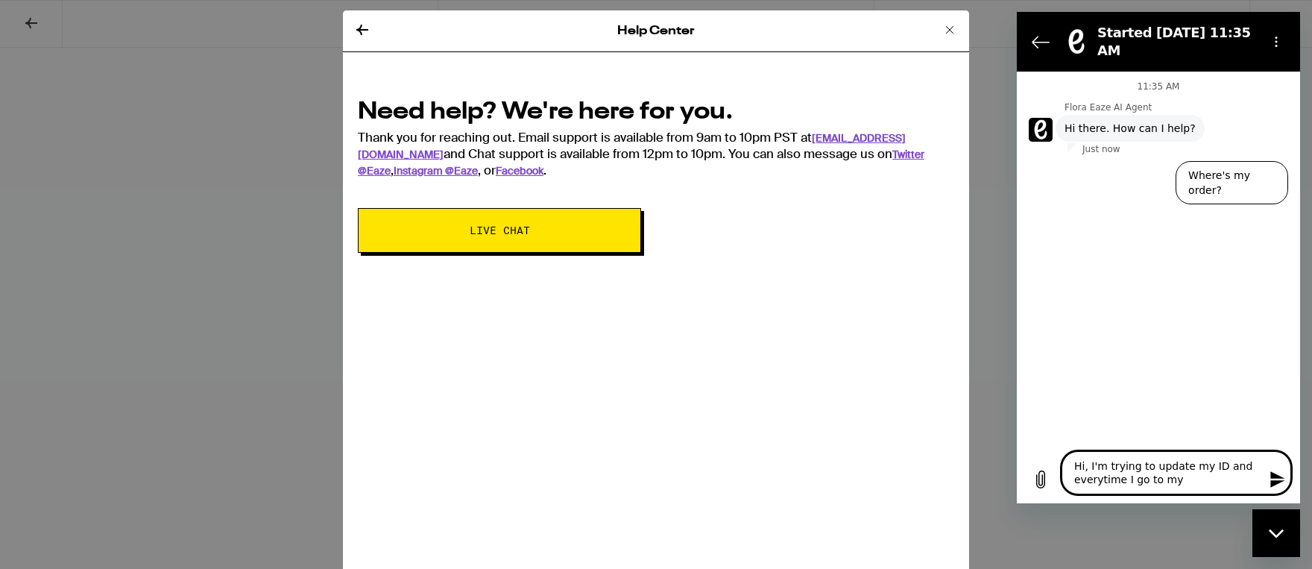
type textarea "x"
type textarea "Hi, I'm trying to update my ID and everytime I go to my ac"
type textarea "x"
type textarea "Hi, I'm trying to update my ID and everytime I go to my acc"
type textarea "x"
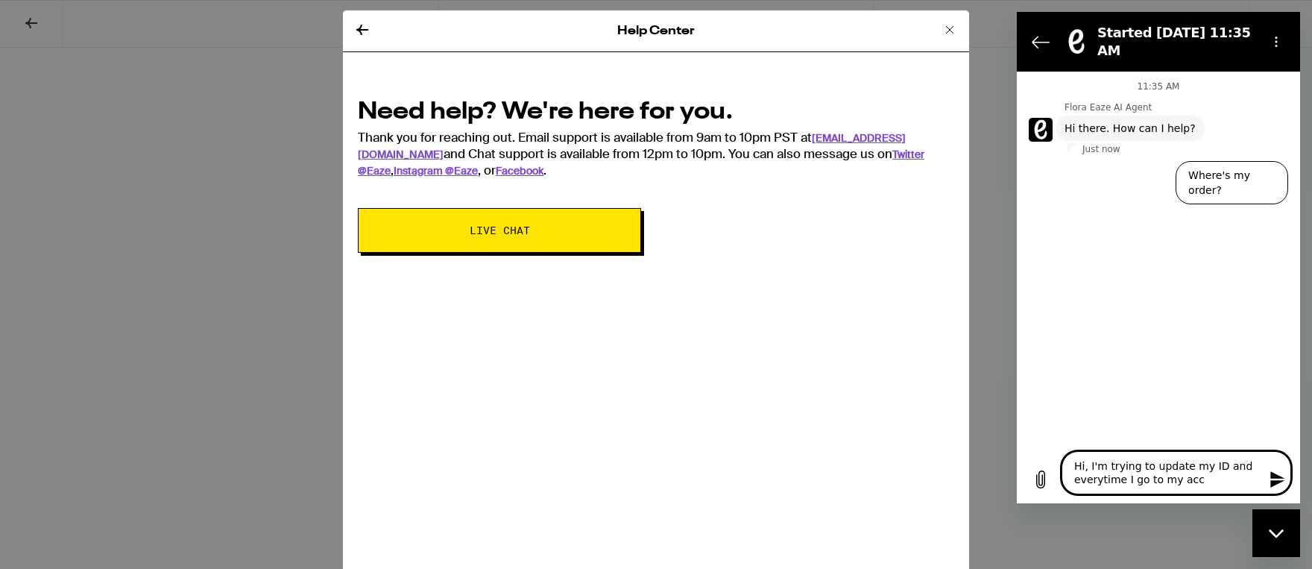
type textarea "Hi, I'm trying to update my ID and everytime I go to my acco"
type textarea "x"
type textarea "Hi, I'm trying to update my ID and everytime I go to my accou"
type textarea "x"
type textarea "Hi, I'm trying to update my ID and everytime I go to my accoun"
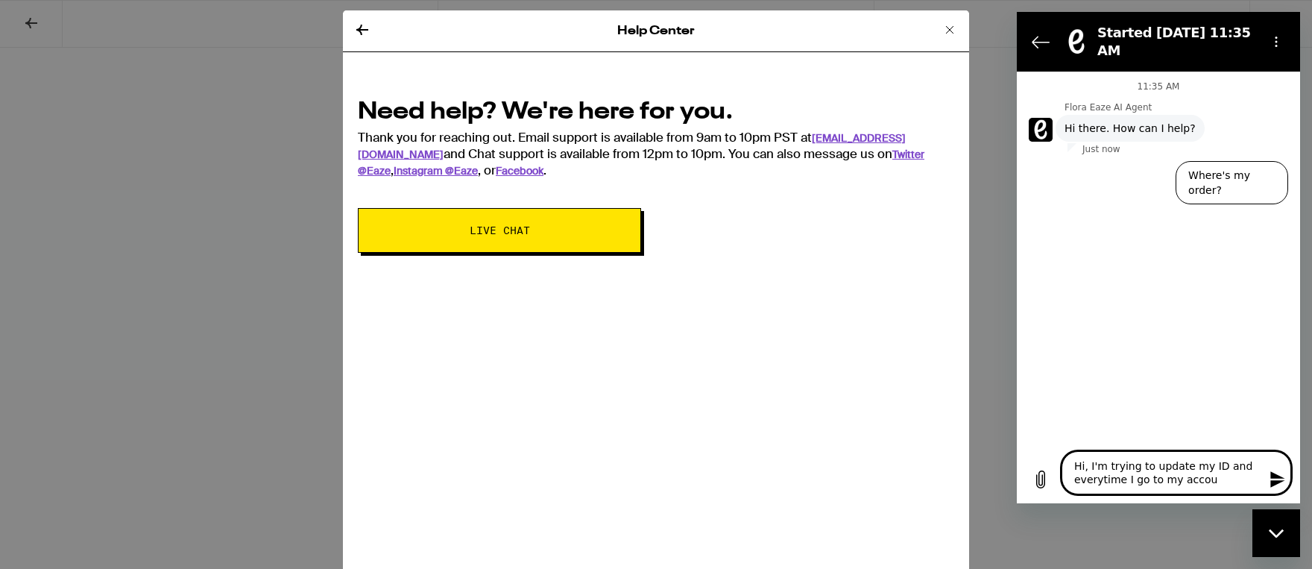
type textarea "x"
type textarea "Hi, I'm trying to update my ID and everytime I go to my account"
type textarea "x"
type textarea "Hi, I'm trying to update my ID and everytime I go to my account"
type textarea "x"
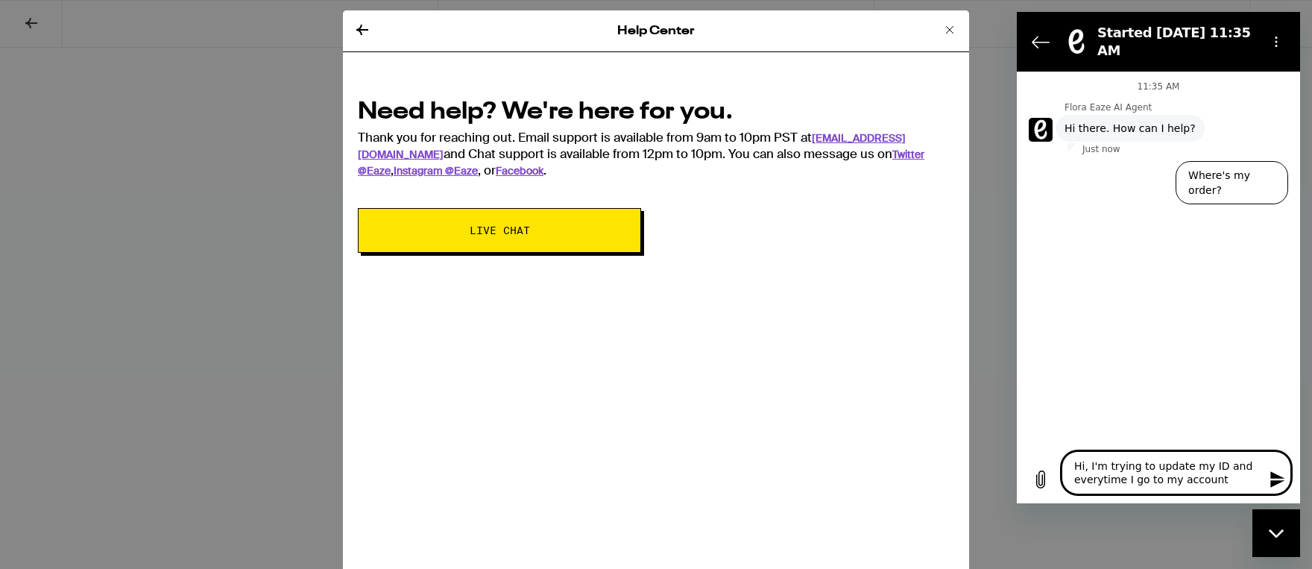
type textarea "Hi, I'm trying to update my ID and everytime I go to my account i"
type textarea "x"
type textarea "Hi, I'm trying to update my ID and everytime I go to my account it"
type textarea "x"
type textarea "Hi, I'm trying to update my ID and everytime I go to my account it"
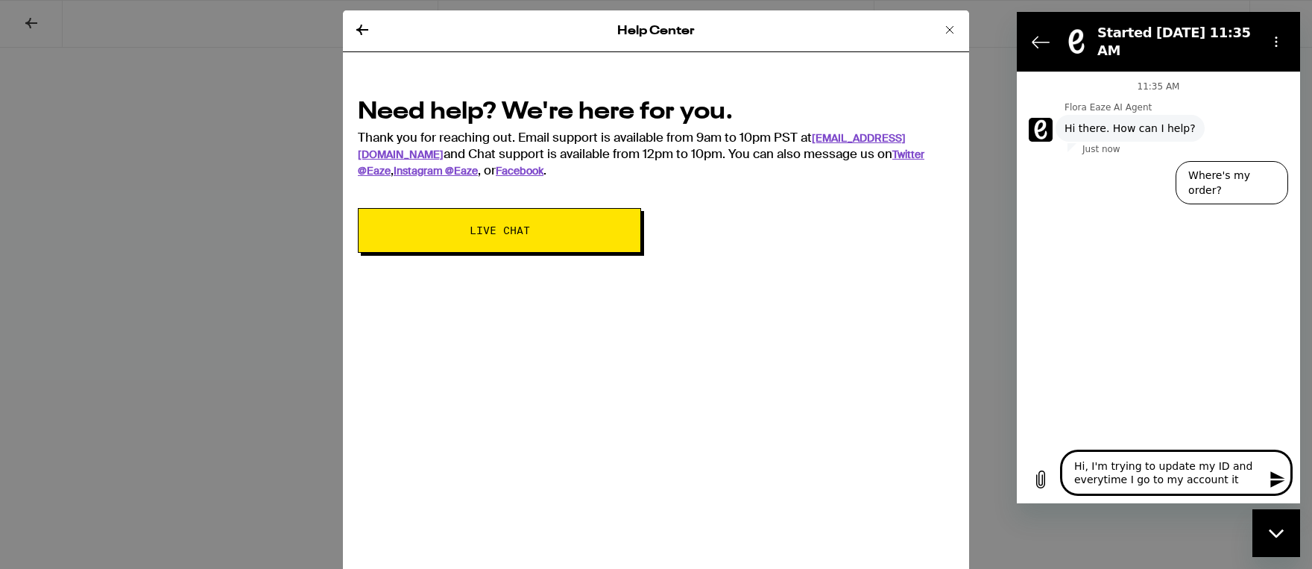
type textarea "x"
type textarea "Hi, I'm trying to update my ID and everytime I go to my account it a"
type textarea "x"
type textarea "Hi, I'm trying to update my ID and everytime I go to my account it as"
type textarea "x"
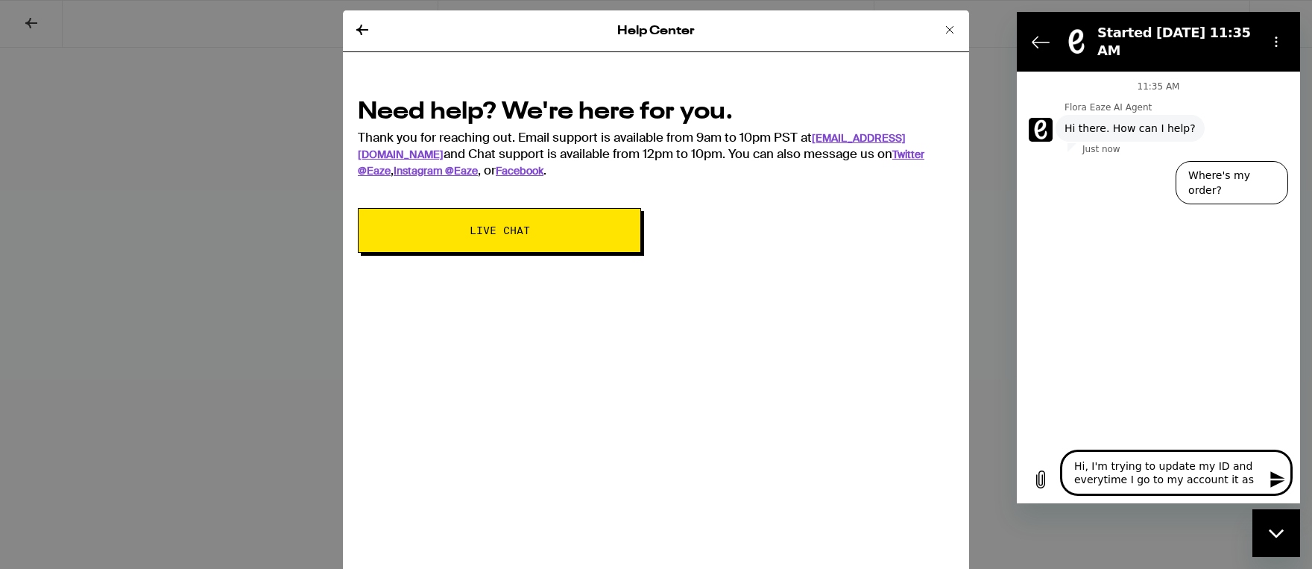
type textarea "Hi, I'm trying to update my ID and everytime I go to my account it ask"
type textarea "x"
type textarea "Hi, I'm trying to update my ID and everytime I go to my account it aske"
type textarea "x"
type textarea "Hi, I'm trying to update my ID and everytime I go to my account it ask"
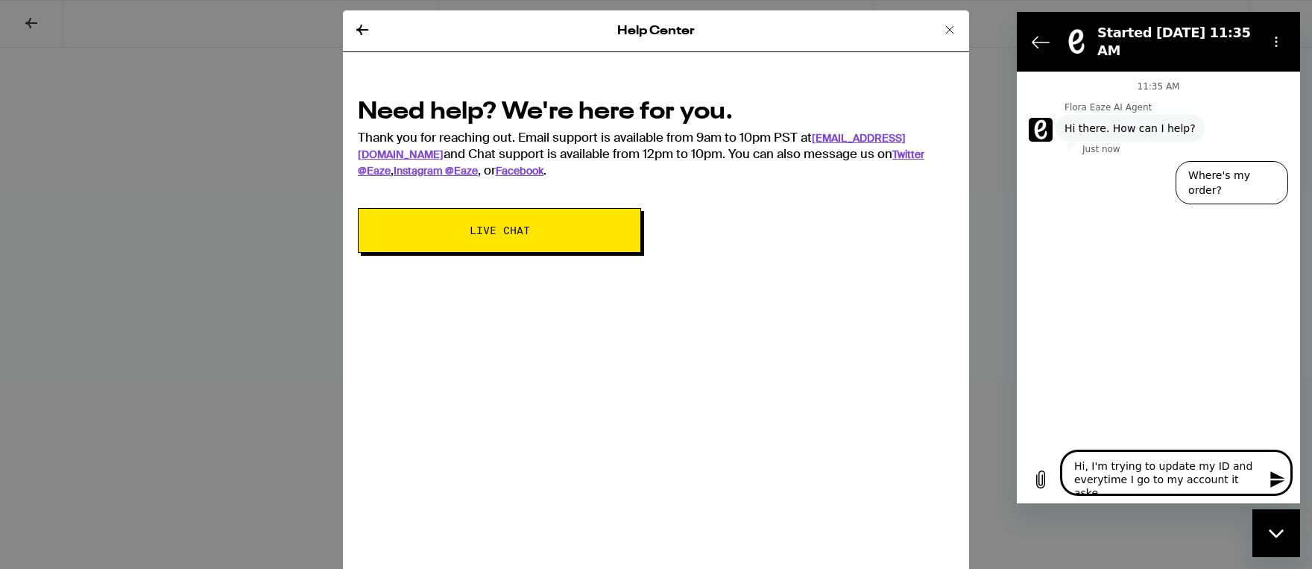
type textarea "x"
type textarea "Hi, I'm trying to update my ID and everytime I go to my account it asks"
type textarea "x"
type textarea "Hi, I'm trying to update my ID and everytime I go to my account it asks"
type textarea "x"
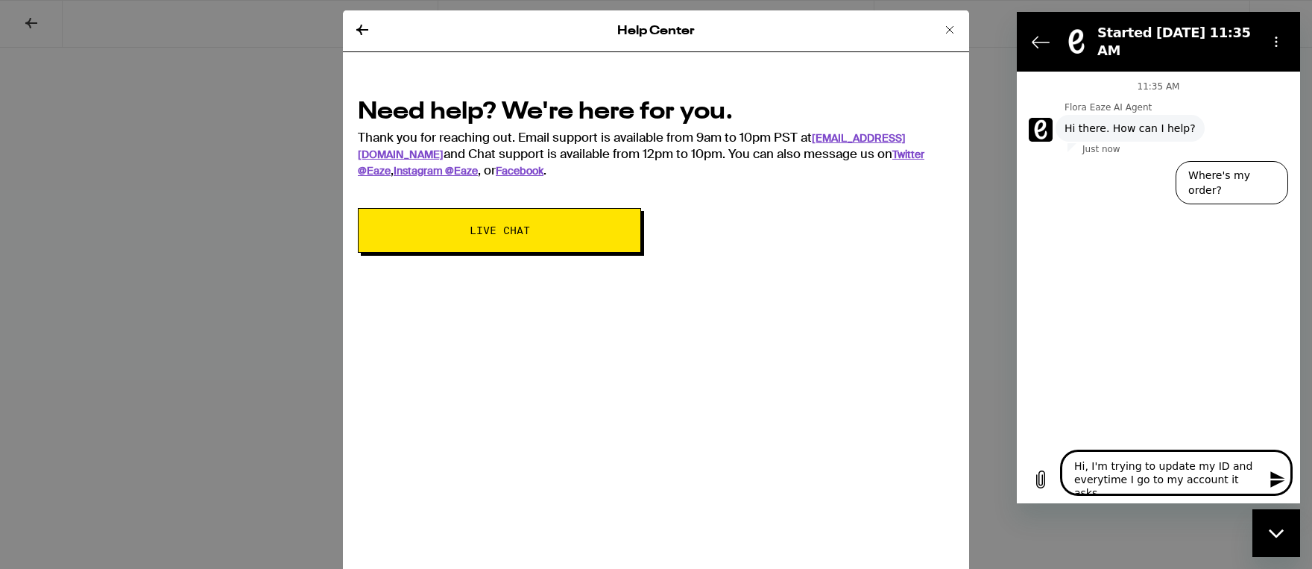
type textarea "Hi, I'm trying to update my ID and everytime I go to my account it asks m"
type textarea "x"
type textarea "Hi, I'm trying to update my ID and everytime I go to my account it asks me"
type textarea "x"
type textarea "Hi, I'm trying to update my ID and everytime I go to my account it asks me"
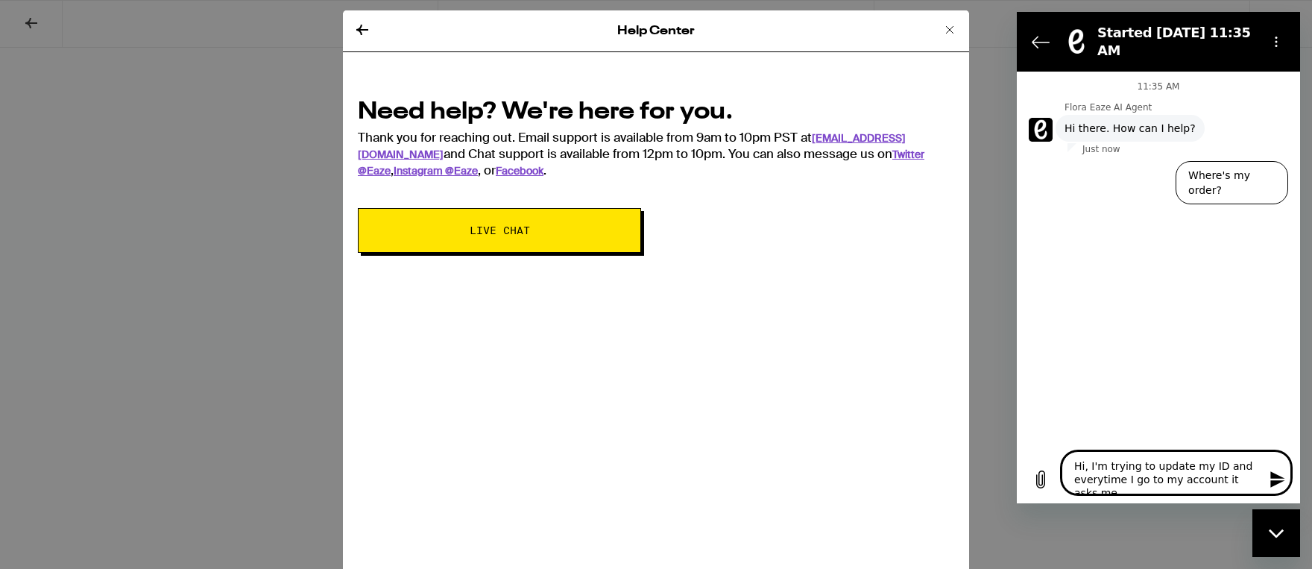
type textarea "x"
type textarea "Hi, I'm trying to update my ID and everytime I go to my account it asks me t"
type textarea "x"
type textarea "Hi, I'm trying to update my ID and everytime I go to my account it asks me to"
type textarea "x"
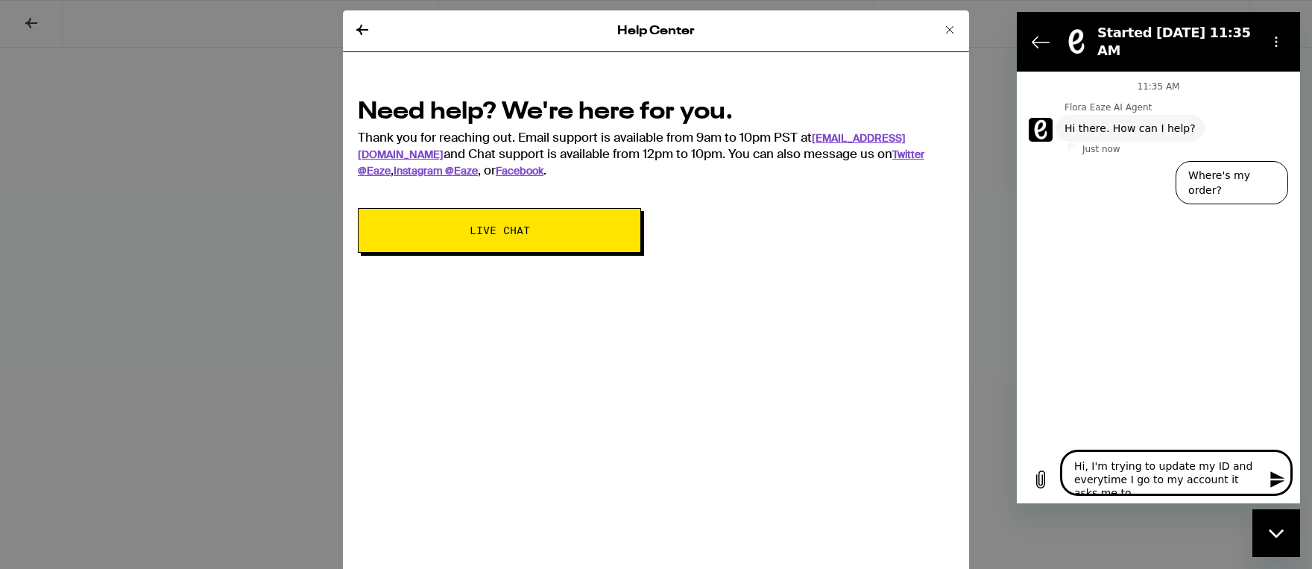
type textarea "Hi, I'm trying to update my ID and everytime I go to my account it asks me to"
type textarea "x"
type textarea "Hi, I'm trying to update my ID and everytime I go to my account it asks me to s"
type textarea "x"
type textarea "Hi, I'm trying to update my ID and everytime I go to my account it asks me to si"
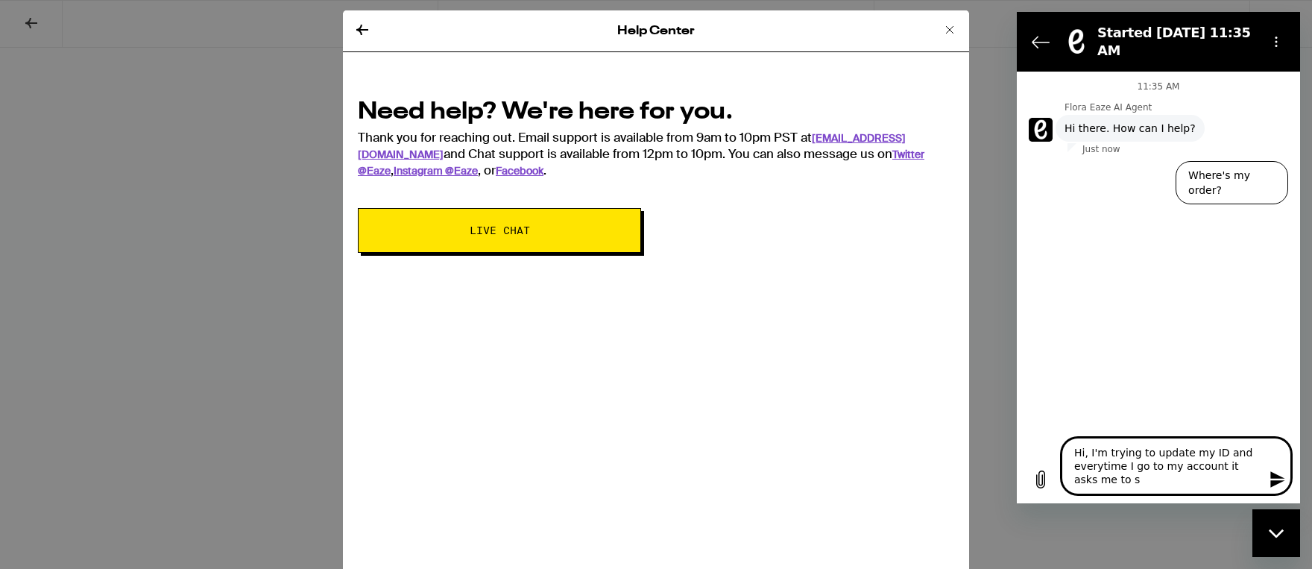
type textarea "x"
type textarea "Hi, I'm trying to update my ID and everytime I go to my account it asks me to s…"
type textarea "x"
type textarea "Hi, I'm trying to update my ID and everytime I go to my account it asks me to s…"
type textarea "x"
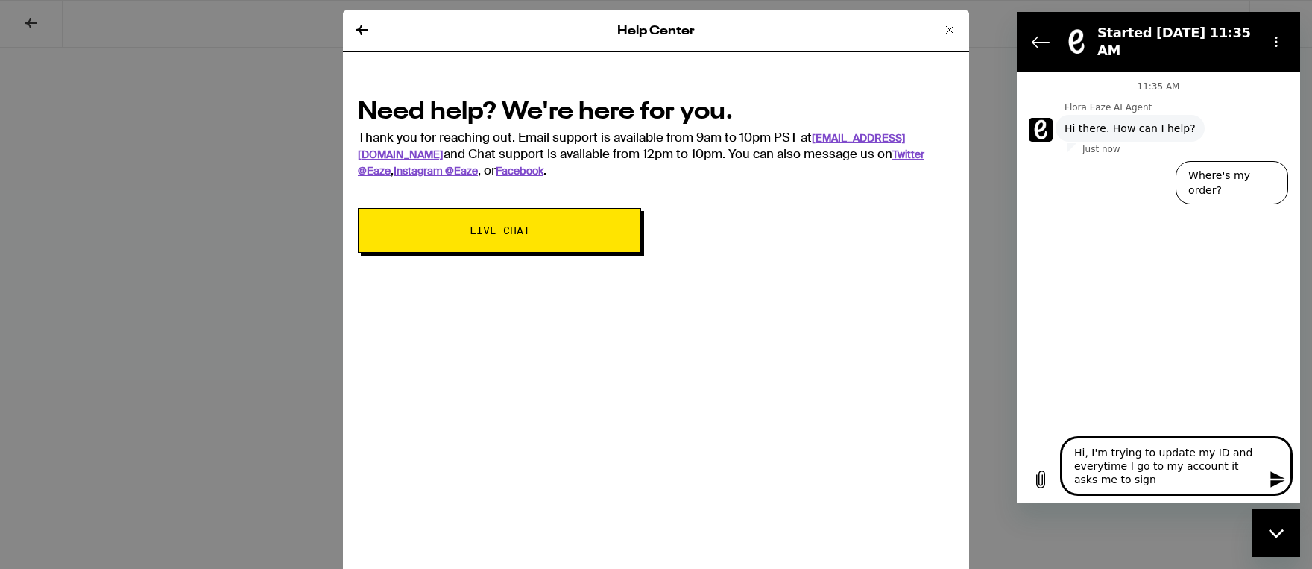
type textarea "Hi, I'm trying to update my ID and everytime I go to my account it asks me to s…"
type textarea "x"
type textarea "Hi, I'm trying to update my ID and everytime I go to my account it asks me to s…"
type textarea "x"
type textarea "Hi, I'm trying to update my ID and everytime I go to my account it asks me to s…"
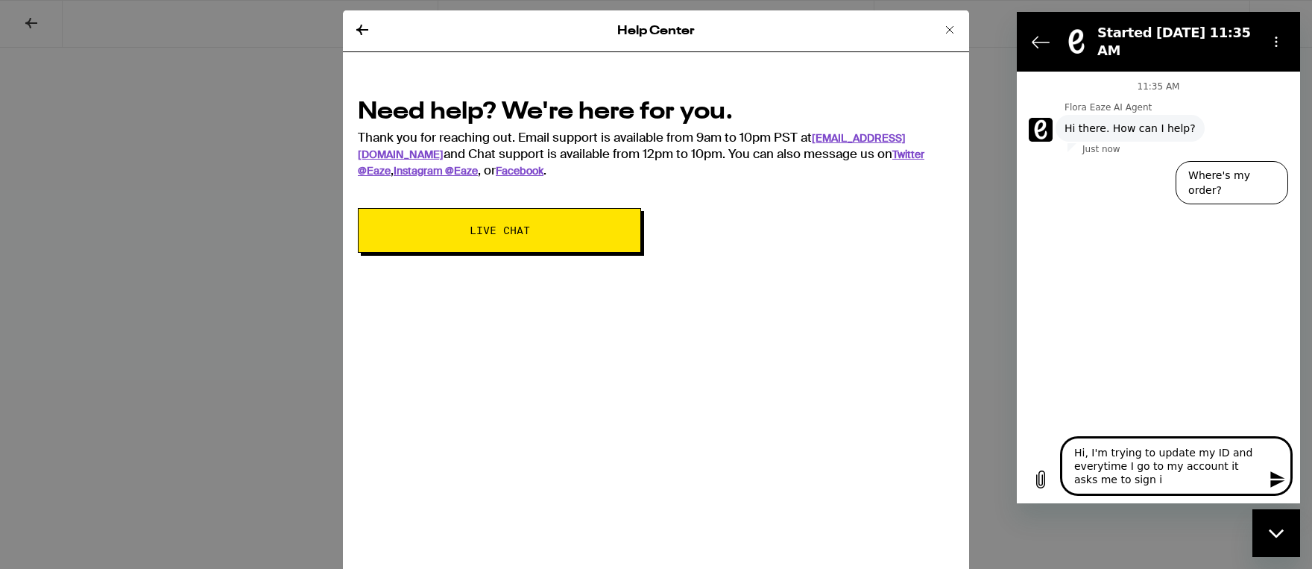
type textarea "x"
type textarea "Hi, I'm trying to update my ID and everytime I go to my account it asks me to s…"
type textarea "x"
type textarea "Hi, I'm trying to update my ID and everytime I go to my account it asks me to s…"
type textarea "x"
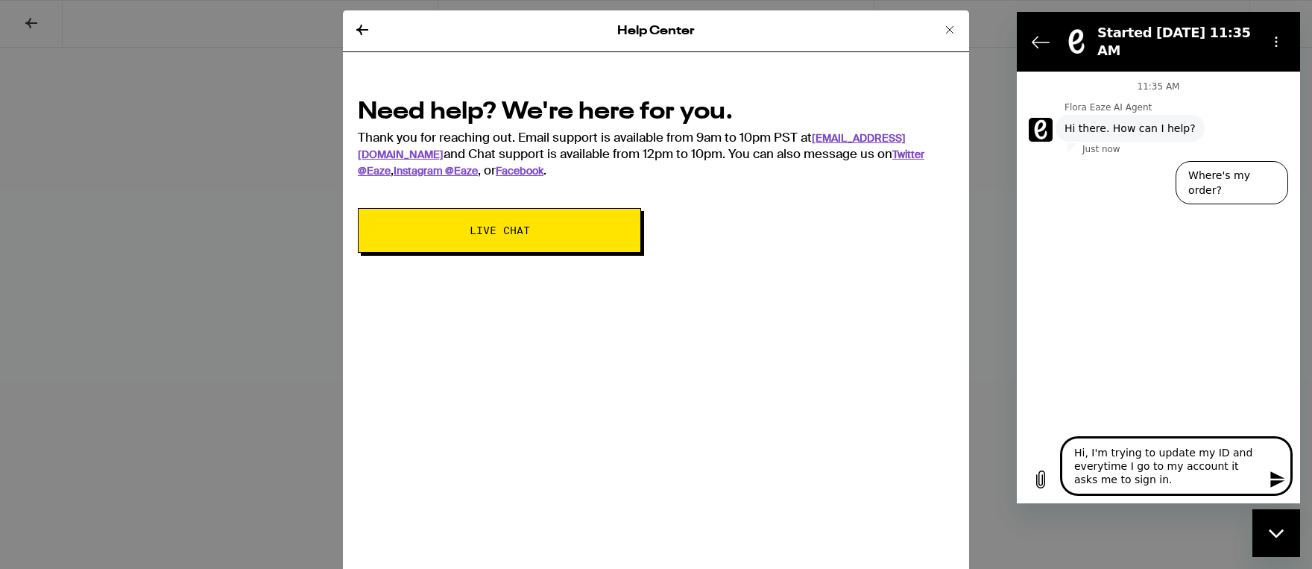
type textarea "Hi, I'm trying to update my ID and everytime I go to my account it asks me to s…"
type textarea "x"
type textarea "Hi, I'm trying to update my ID and everytime I go to my account it asks me to s…"
type textarea "x"
